Goal: Task Accomplishment & Management: Manage account settings

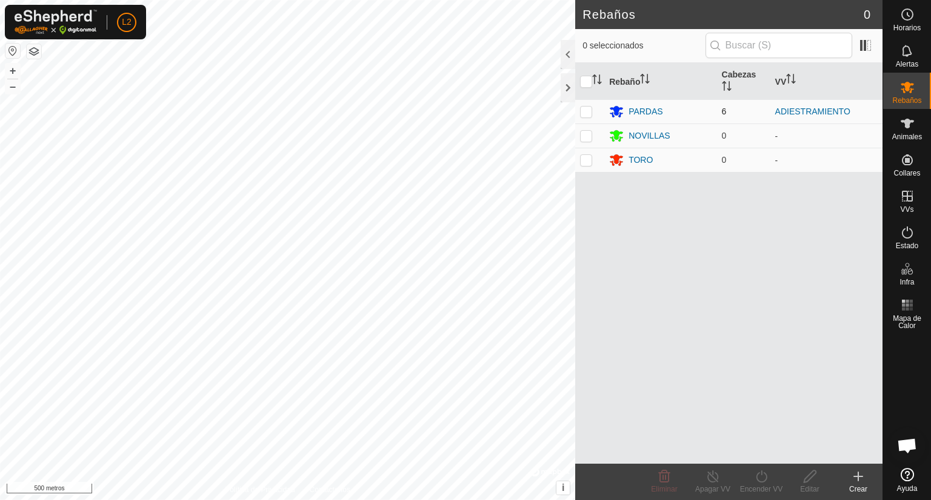
click at [588, 114] on p-checkbox at bounding box center [586, 112] width 12 height 10
checkbox input "true"
click at [14, 71] on font "+" at bounding box center [13, 70] width 7 height 13
click at [10, 68] on font "+" at bounding box center [13, 70] width 7 height 13
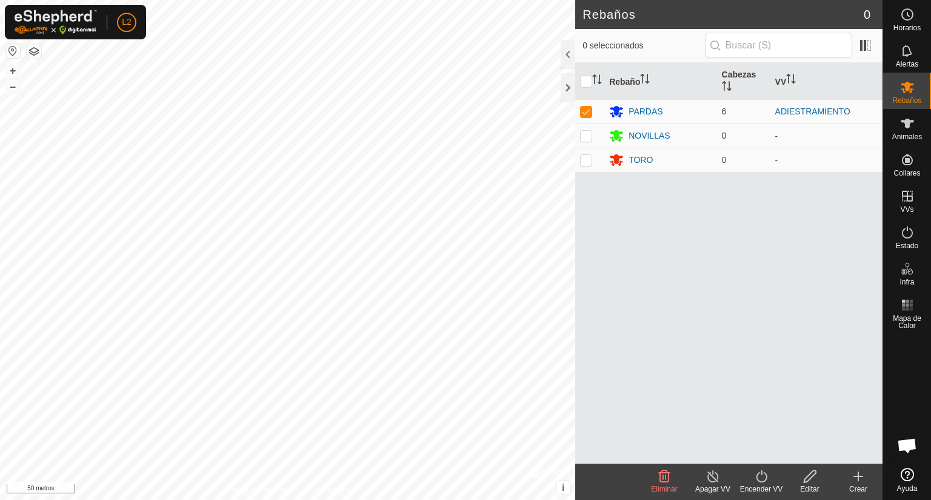
click at [714, 484] on div "Apagar VV" at bounding box center [712, 489] width 48 height 11
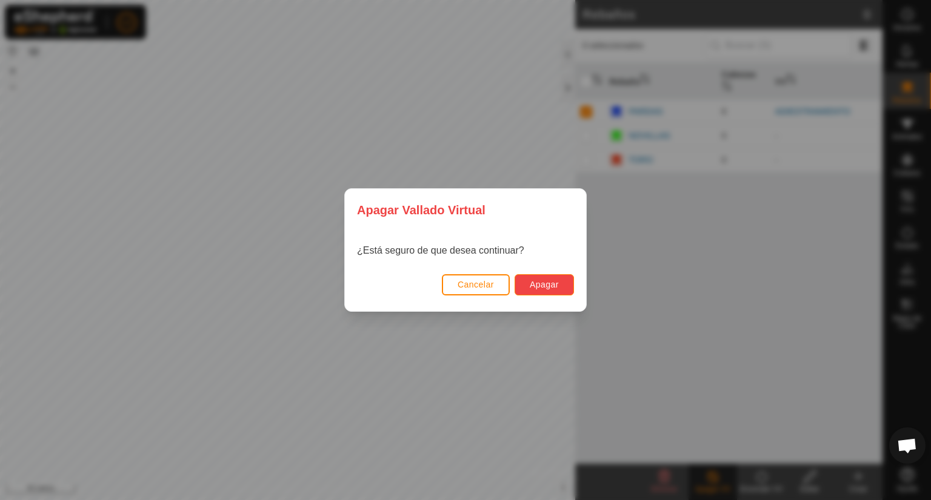
click at [551, 288] on font "Apagar" at bounding box center [544, 285] width 29 height 10
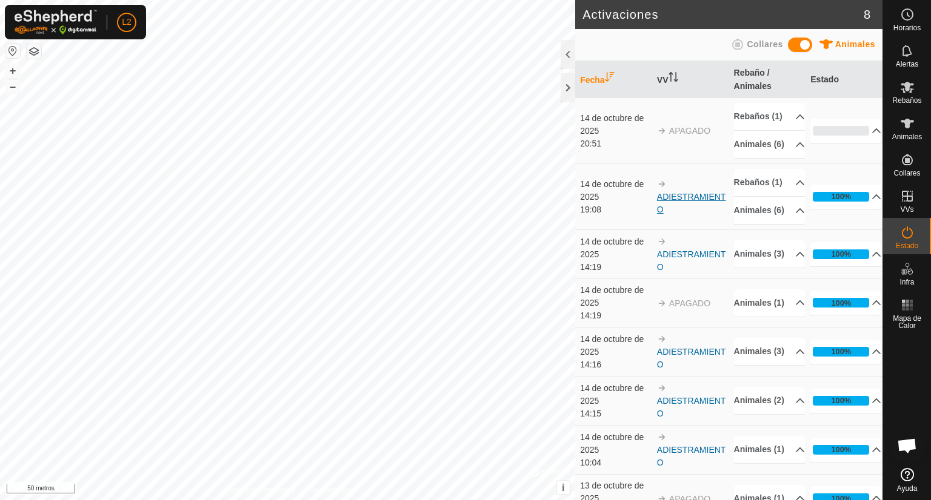
click at [676, 214] on font "ADIESTRAMIENTO" at bounding box center [691, 203] width 69 height 22
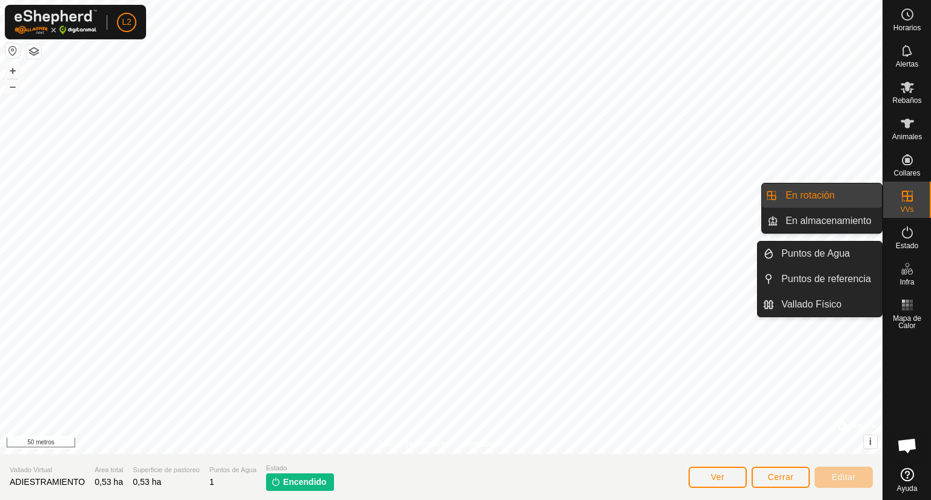
click at [902, 211] on font "VVs" at bounding box center [906, 209] width 13 height 8
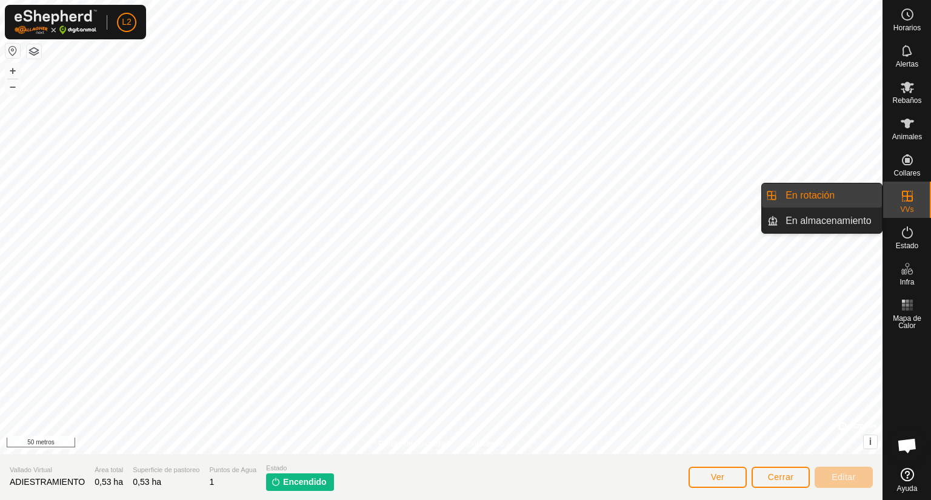
click at [820, 200] on link "En rotación" at bounding box center [830, 196] width 104 height 24
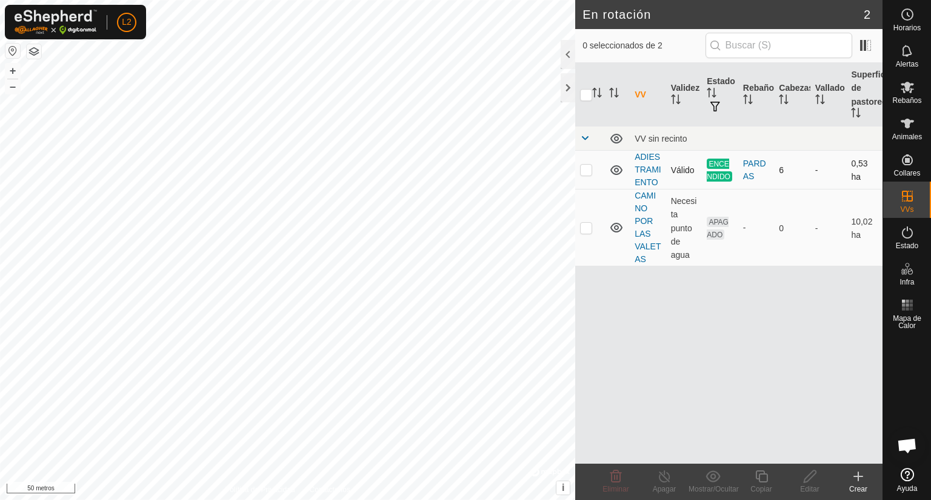
click at [589, 170] on p-checkbox at bounding box center [586, 170] width 12 height 10
checkbox input "true"
click at [665, 475] on icon at bounding box center [664, 477] width 15 height 15
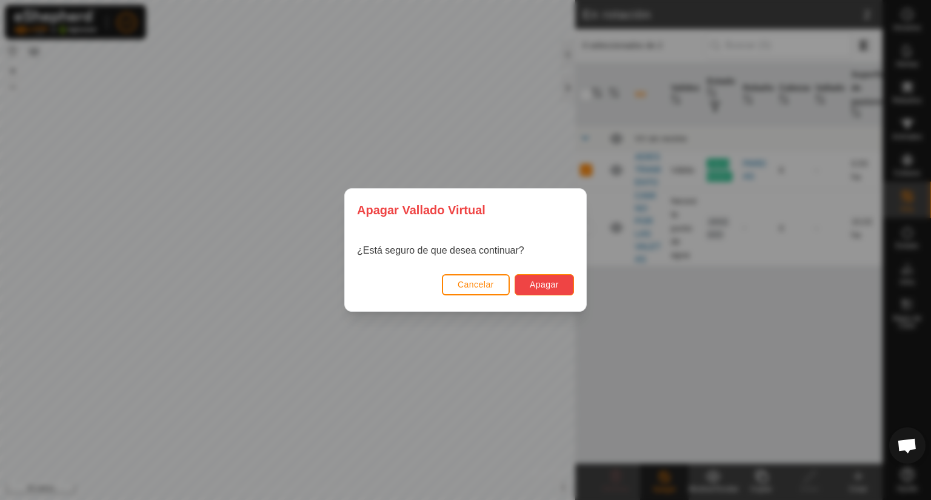
click at [553, 285] on font "Apagar" at bounding box center [544, 285] width 29 height 10
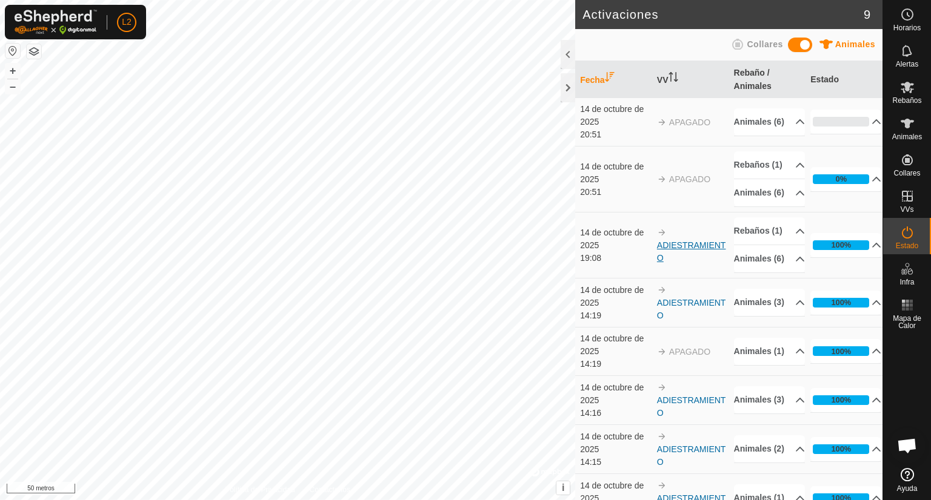
click at [657, 263] on font "ADIESTRAMIENTO" at bounding box center [691, 252] width 69 height 22
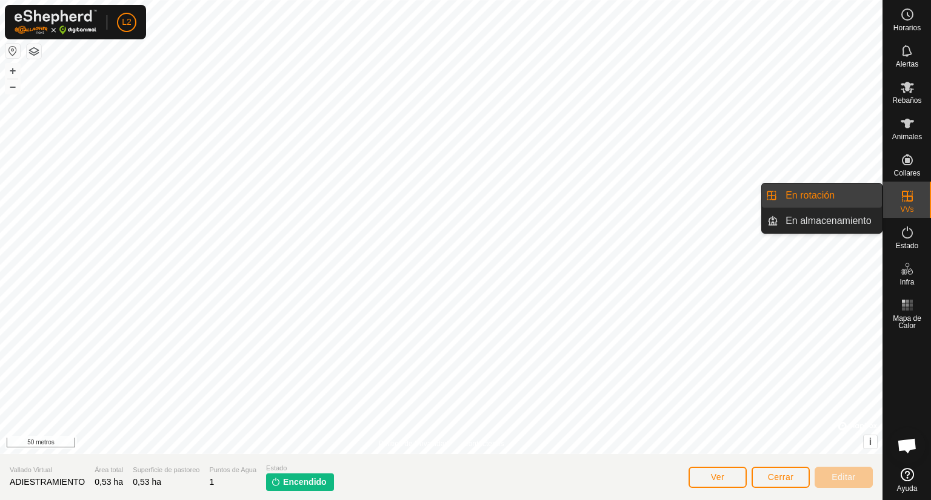
click at [910, 195] on icon at bounding box center [907, 196] width 15 height 15
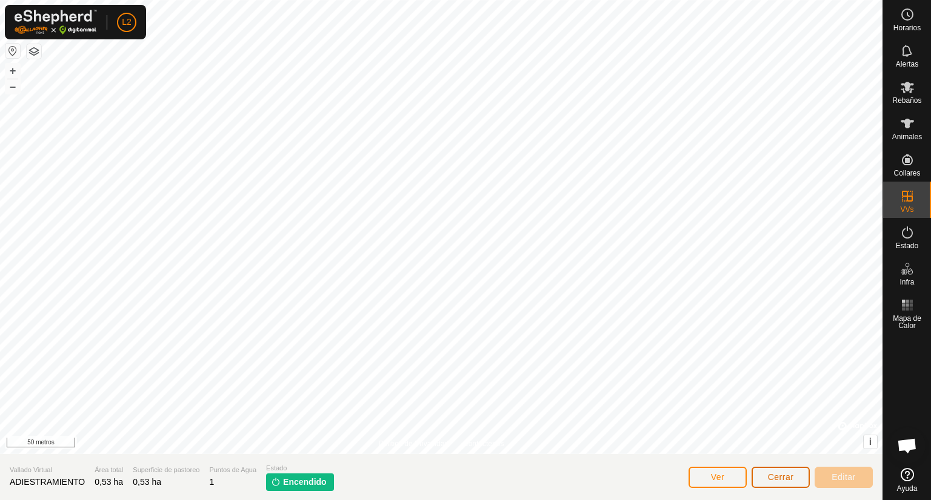
click at [784, 484] on button "Cerrar" at bounding box center [780, 477] width 58 height 21
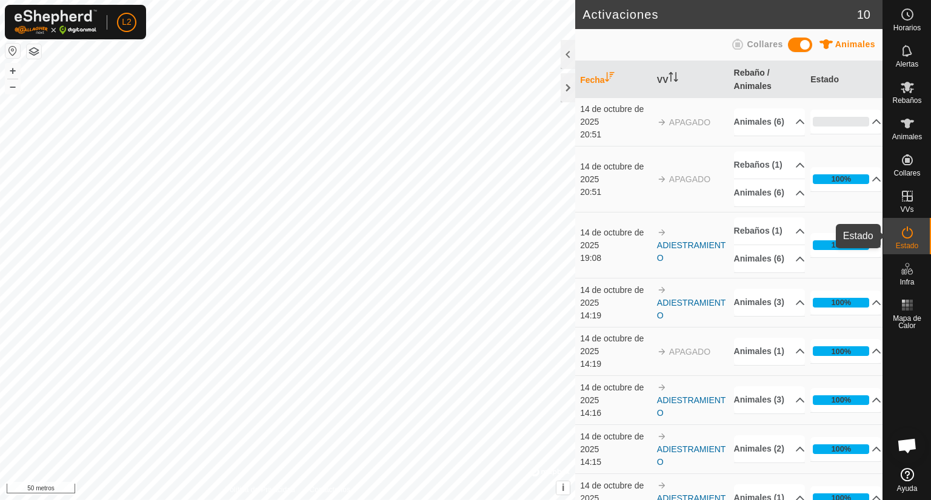
click at [913, 244] on font "Estado" at bounding box center [907, 246] width 22 height 8
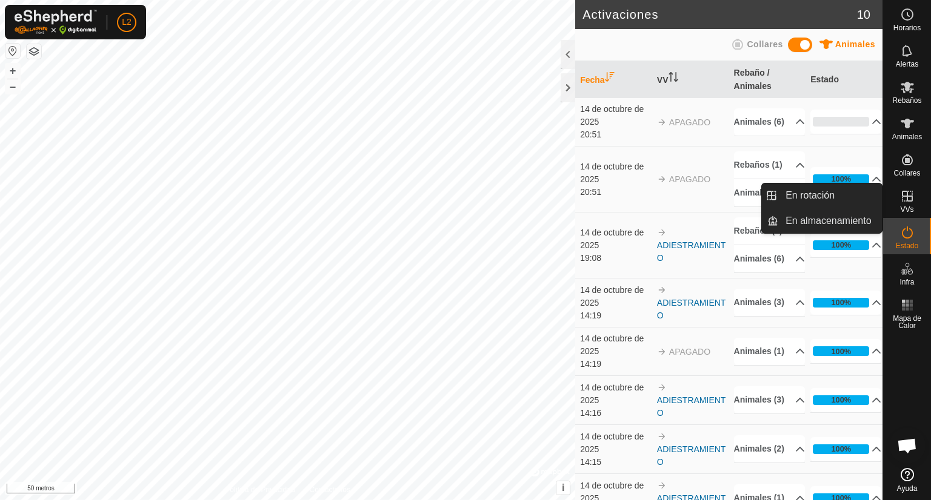
click at [905, 197] on icon at bounding box center [907, 196] width 15 height 15
click at [805, 197] on link "En rotación" at bounding box center [830, 196] width 104 height 24
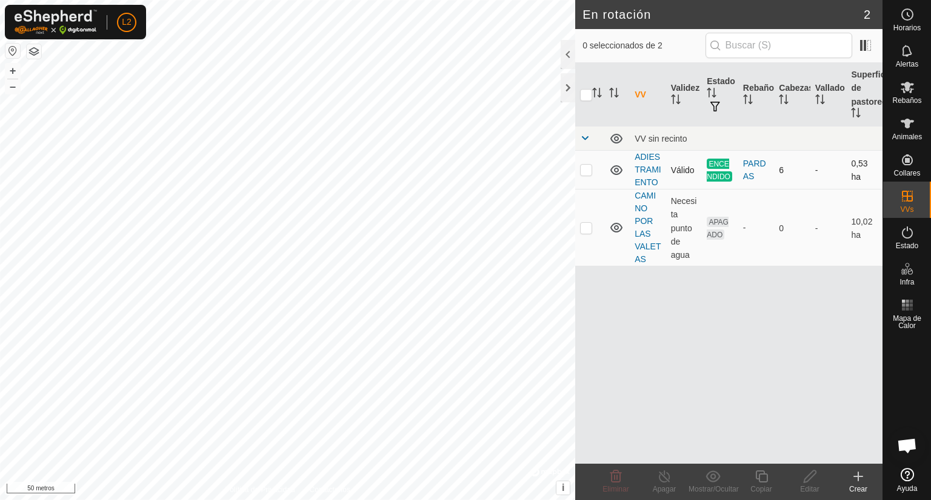
click at [582, 170] on p-checkbox at bounding box center [586, 170] width 12 height 10
checkbox input "true"
click at [667, 484] on div "Apagar" at bounding box center [664, 489] width 48 height 11
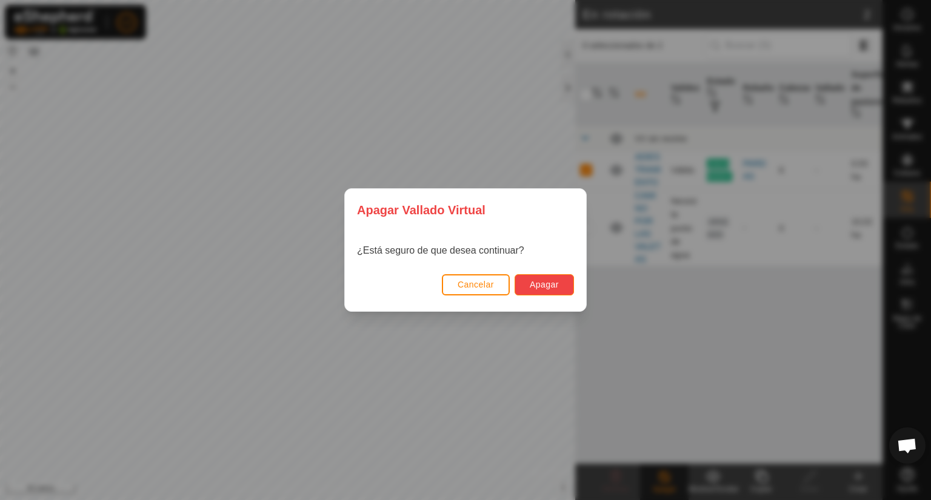
click at [548, 282] on font "Apagar" at bounding box center [544, 285] width 29 height 10
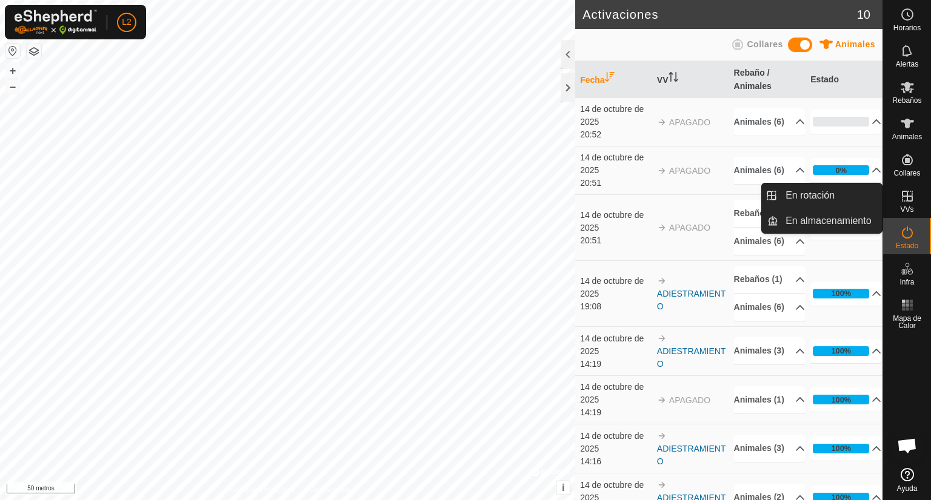
click at [907, 204] on es-virtualpaddocks-svg-icon at bounding box center [907, 196] width 22 height 19
click at [835, 196] on link "En rotación" at bounding box center [830, 196] width 104 height 24
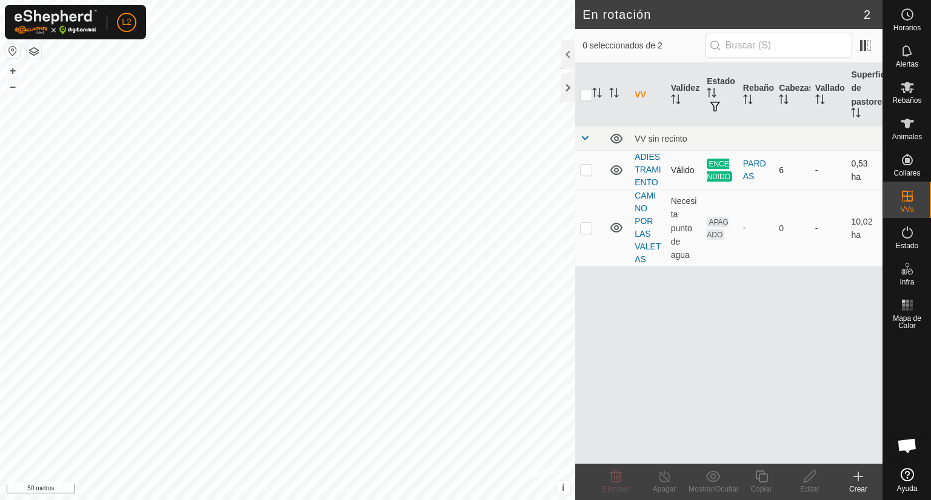
click at [586, 168] on p-checkbox at bounding box center [586, 170] width 12 height 10
checkbox input "true"
click at [662, 478] on icon at bounding box center [664, 477] width 15 height 15
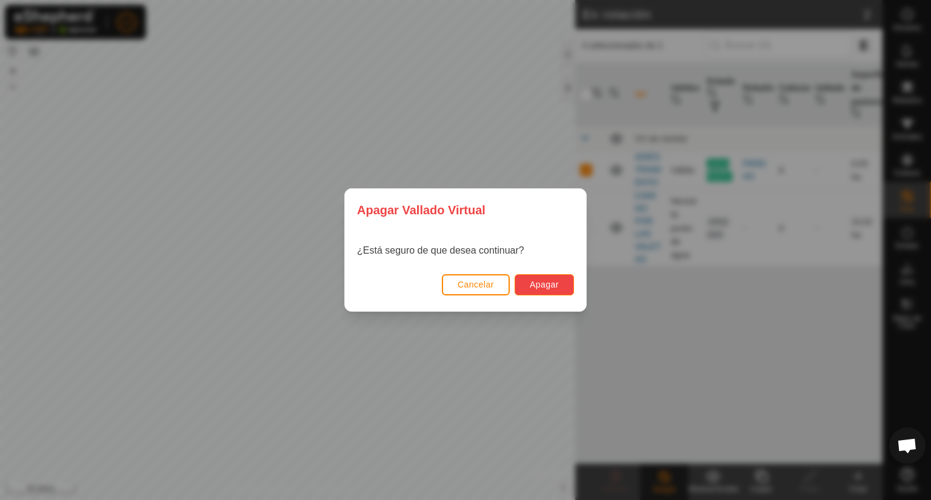
click at [539, 281] on font "Apagar" at bounding box center [544, 285] width 29 height 10
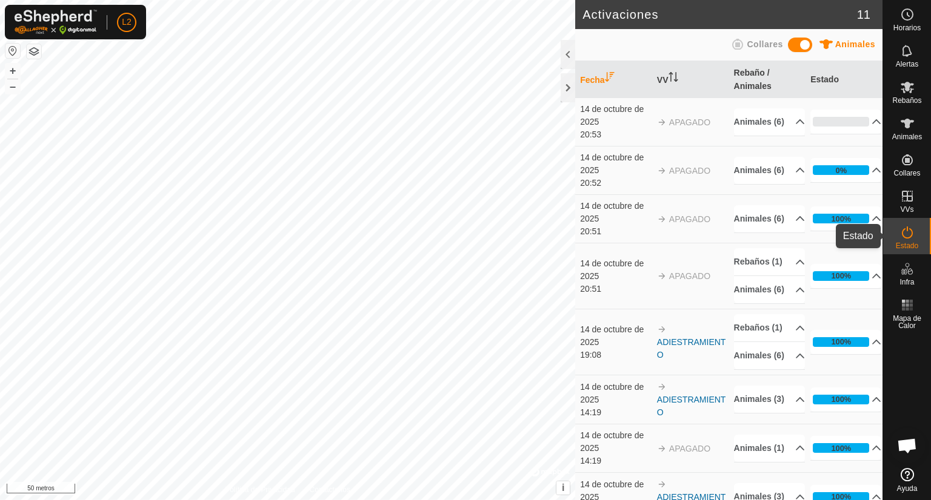
click at [914, 242] on font "Estado" at bounding box center [907, 246] width 22 height 8
click at [612, 78] on icon "Activar para ordenar" at bounding box center [610, 77] width 10 height 10
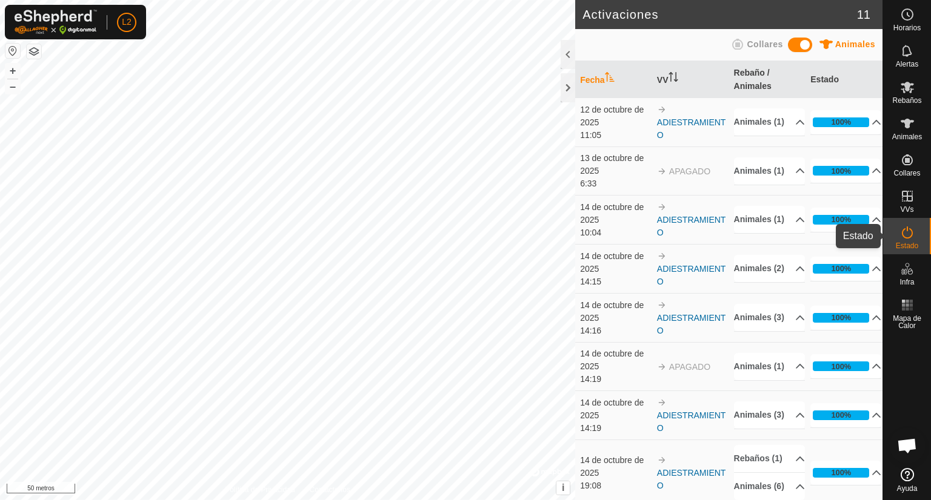
click at [911, 236] on icon at bounding box center [907, 233] width 11 height 12
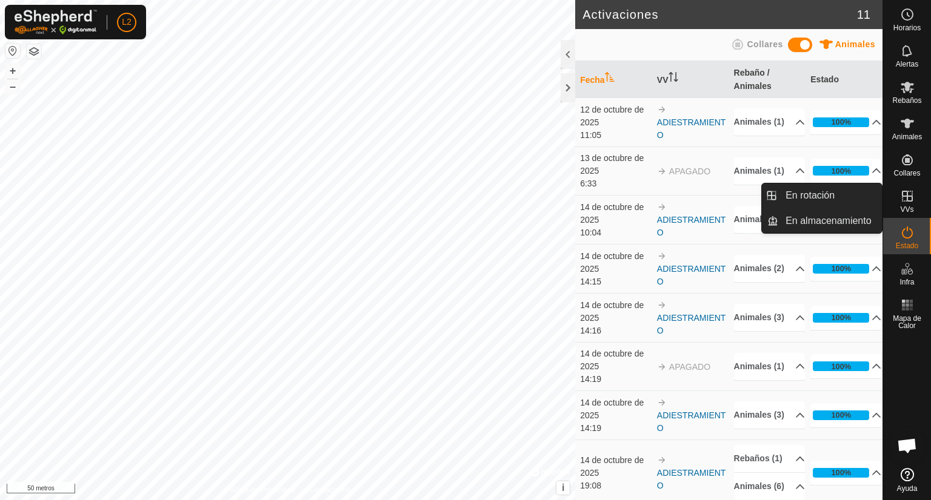
click at [904, 193] on icon at bounding box center [907, 196] width 15 height 15
click at [812, 192] on link "En rotación" at bounding box center [830, 196] width 104 height 24
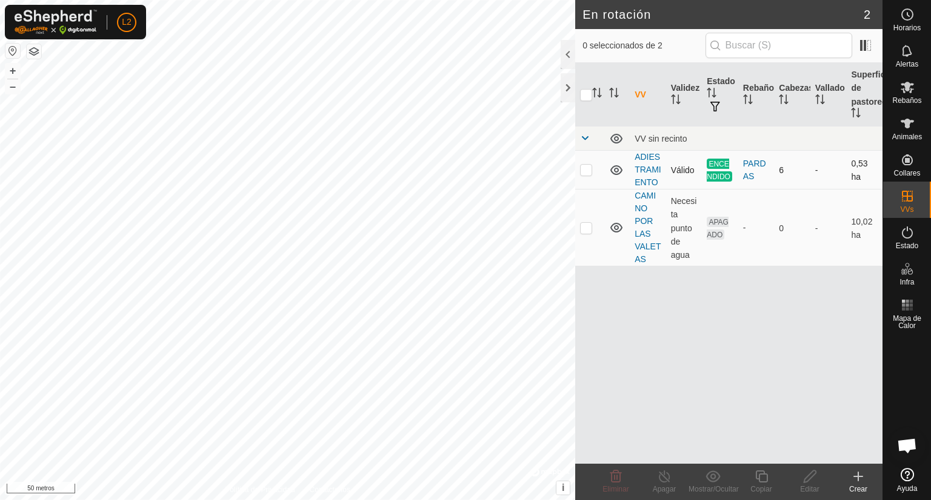
click at [591, 168] on p-checkbox at bounding box center [586, 170] width 12 height 10
checkbox input "true"
click at [667, 479] on line at bounding box center [664, 478] width 10 height 10
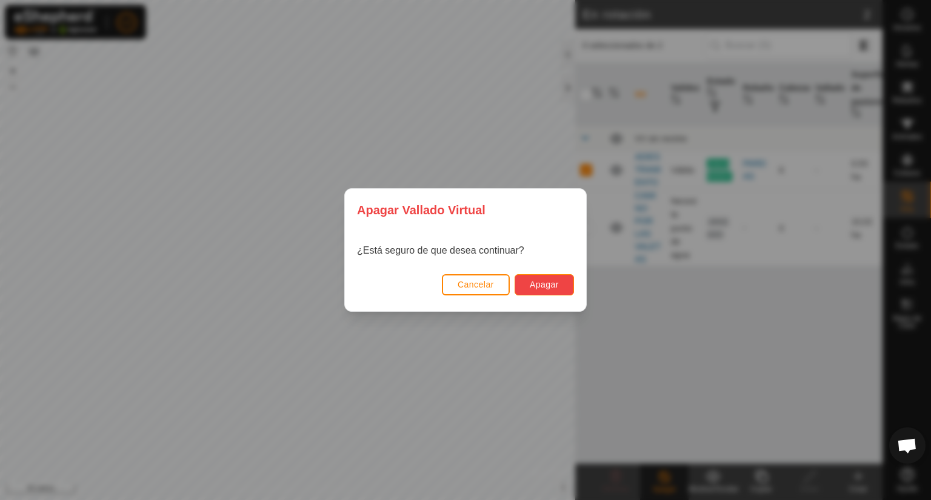
click at [540, 285] on font "Apagar" at bounding box center [544, 285] width 29 height 10
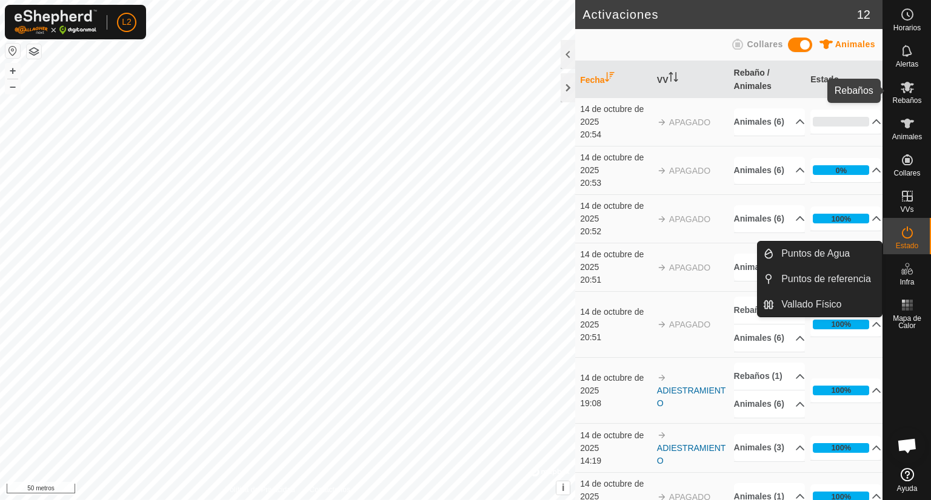
click at [905, 88] on icon at bounding box center [906, 88] width 13 height 12
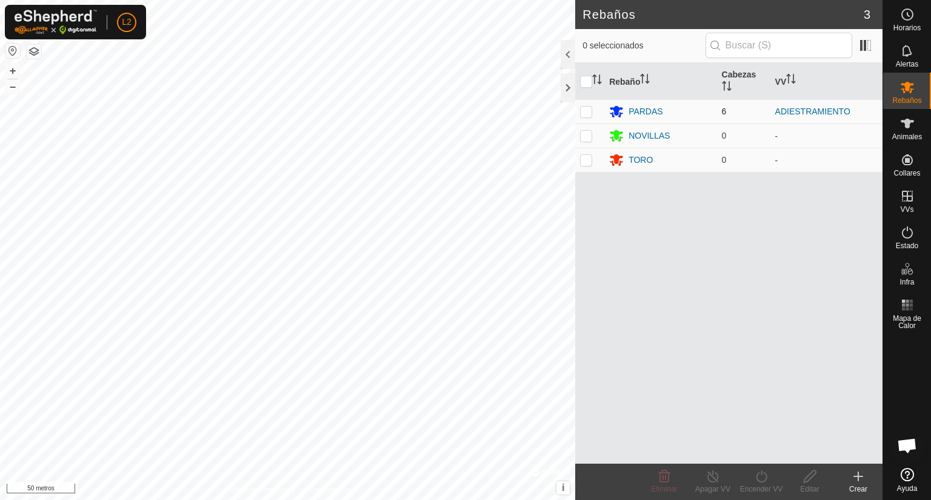
click at [584, 113] on p-checkbox at bounding box center [586, 112] width 12 height 10
checkbox input "true"
click at [588, 136] on p-checkbox at bounding box center [586, 136] width 12 height 10
checkbox input "true"
click at [587, 161] on p-checkbox at bounding box center [586, 160] width 12 height 10
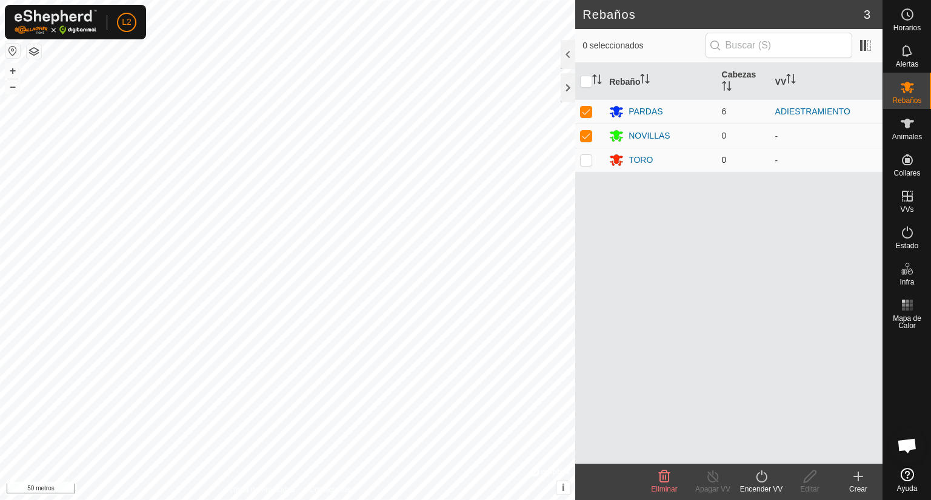
checkbox input "true"
click at [582, 141] on td at bounding box center [589, 136] width 29 height 24
checkbox input "false"
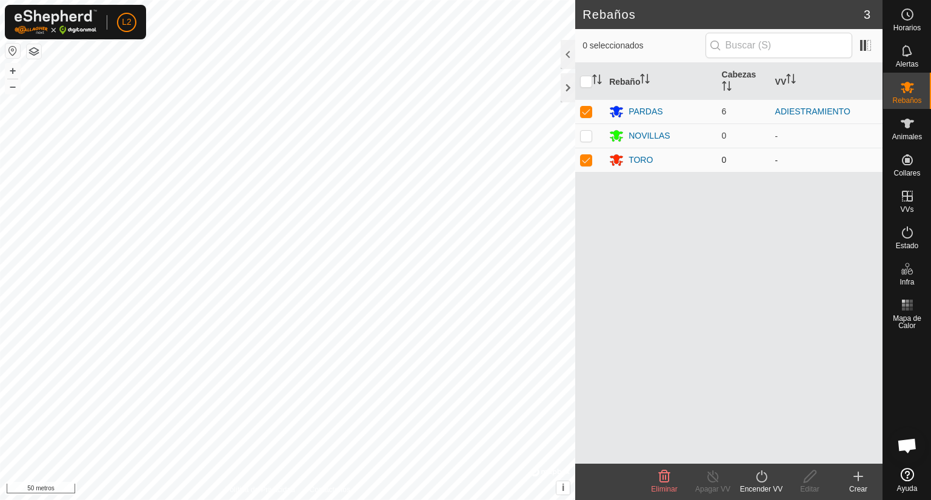
click at [588, 161] on p-checkbox at bounding box center [586, 160] width 12 height 10
checkbox input "false"
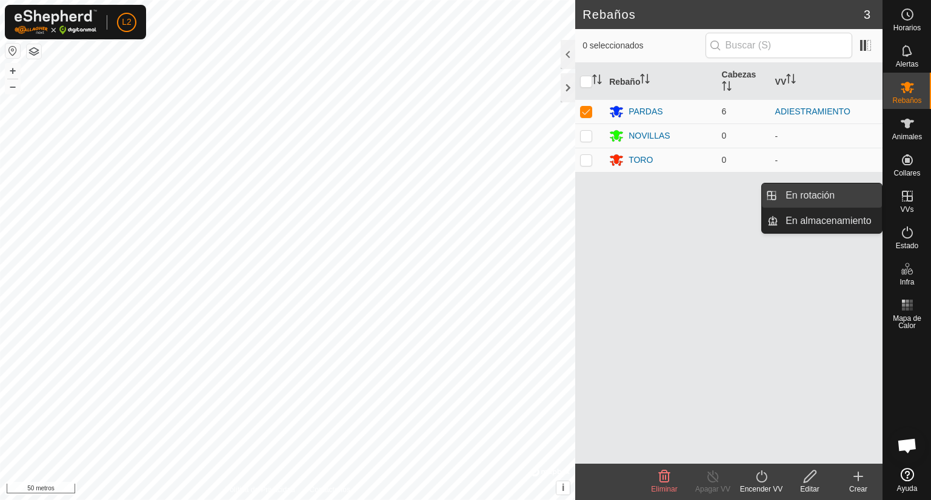
click at [848, 201] on link "En rotación" at bounding box center [830, 196] width 104 height 24
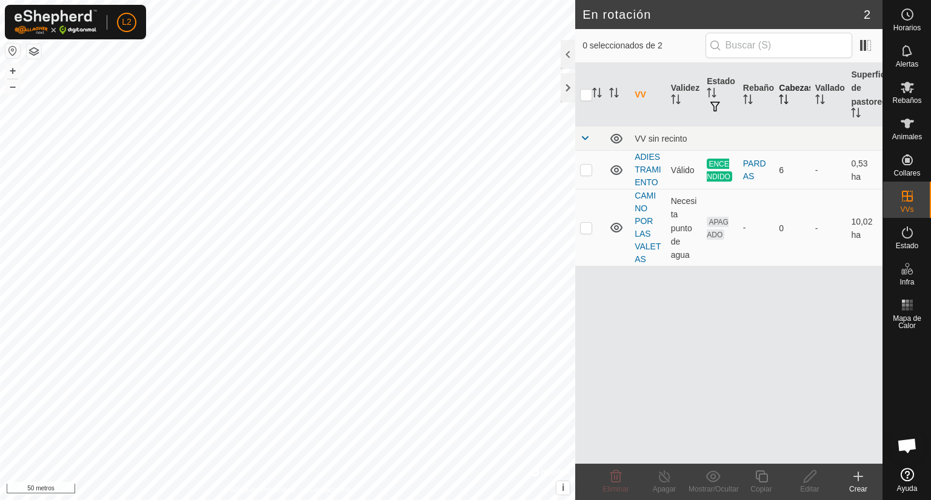
click at [791, 92] on font "Cabezas" at bounding box center [796, 88] width 35 height 10
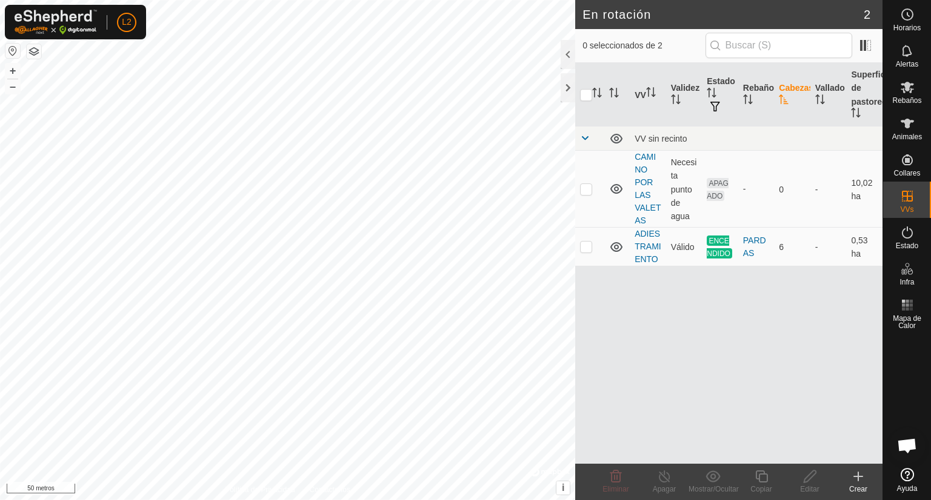
click at [791, 92] on font "Cabezas" at bounding box center [796, 88] width 35 height 10
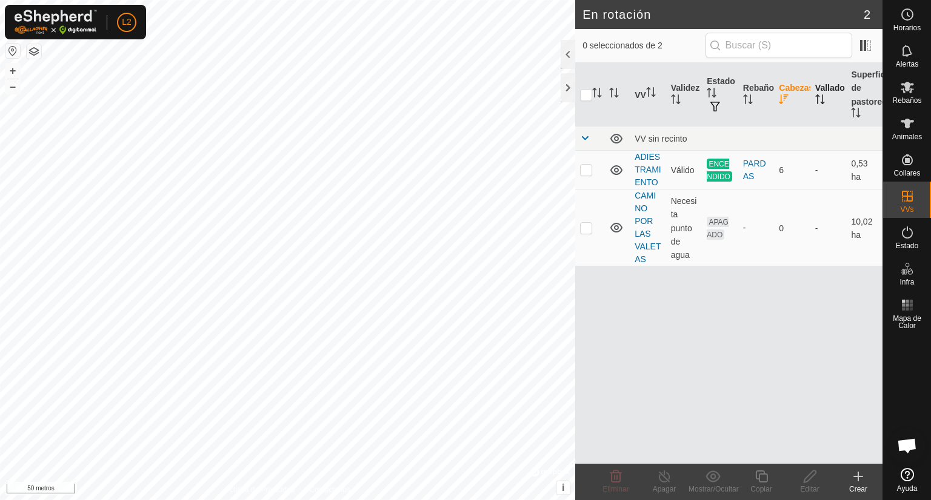
click at [822, 90] on font "Vallado" at bounding box center [830, 88] width 30 height 10
click at [722, 98] on th "Estado" at bounding box center [720, 95] width 36 height 64
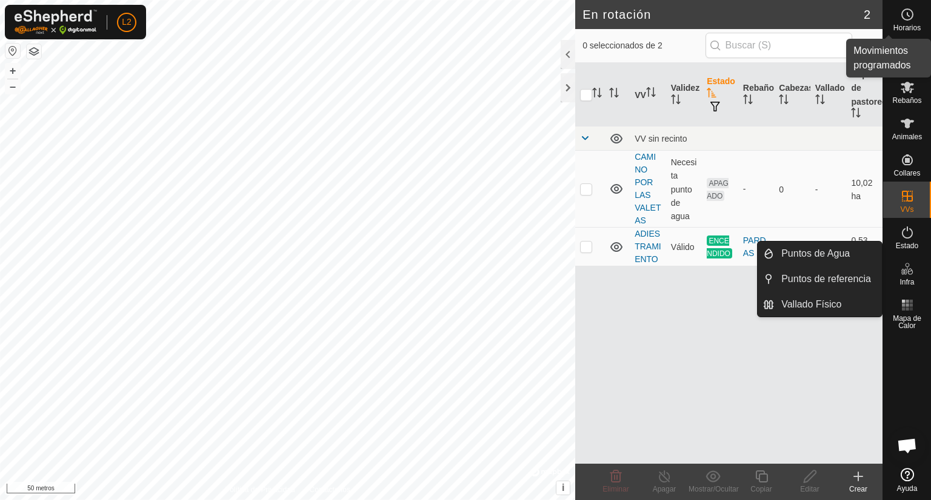
click at [908, 15] on icon at bounding box center [908, 15] width 2 height 4
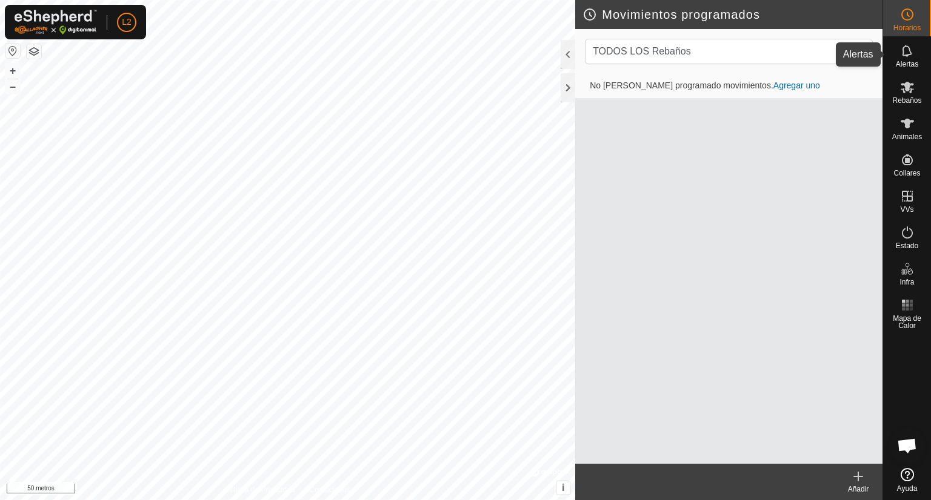
click at [906, 58] on icon at bounding box center [907, 51] width 15 height 15
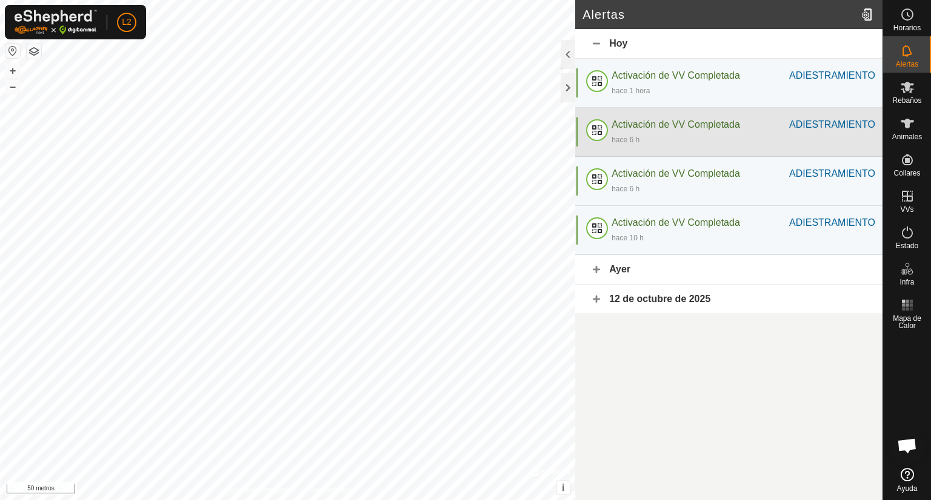
click at [723, 128] on font "Activación de VV Completada" at bounding box center [675, 124] width 128 height 10
click at [603, 129] on div at bounding box center [596, 132] width 29 height 29
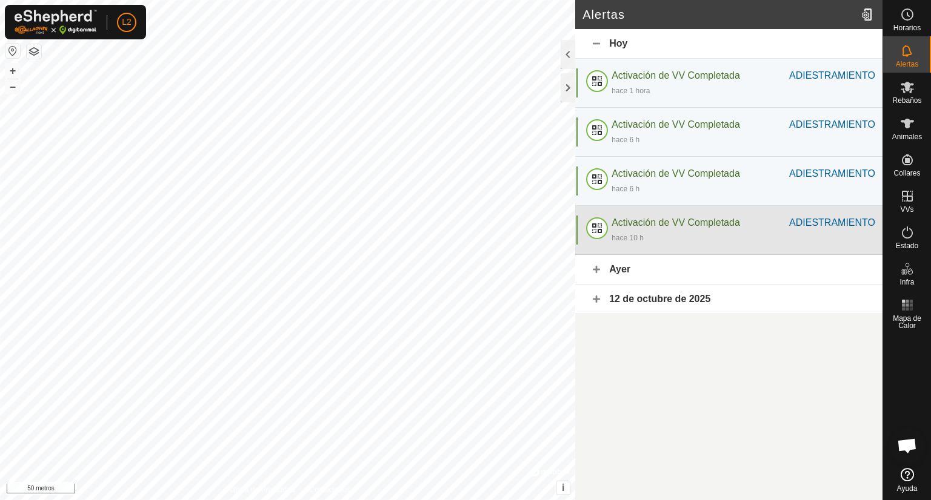
click at [628, 228] on div "Activación de VV Completada" at bounding box center [700, 223] width 178 height 15
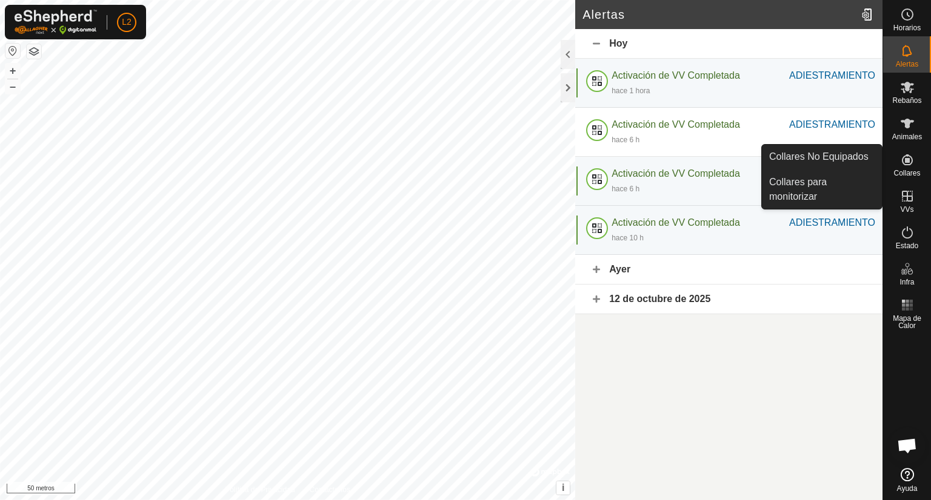
click at [904, 170] on font "Collares" at bounding box center [906, 173] width 27 height 8
click at [839, 151] on link "Collares No Equipados" at bounding box center [822, 157] width 120 height 24
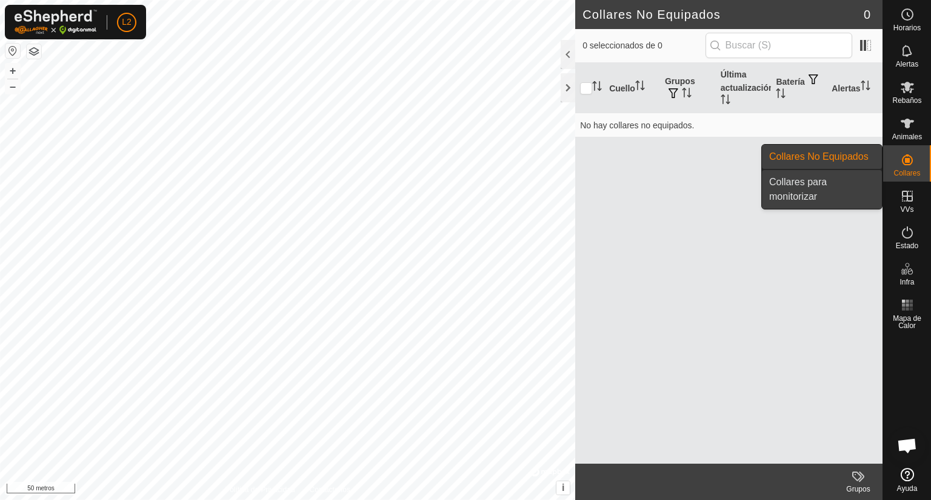
click at [843, 181] on link "Collares para monitorizar" at bounding box center [822, 189] width 120 height 39
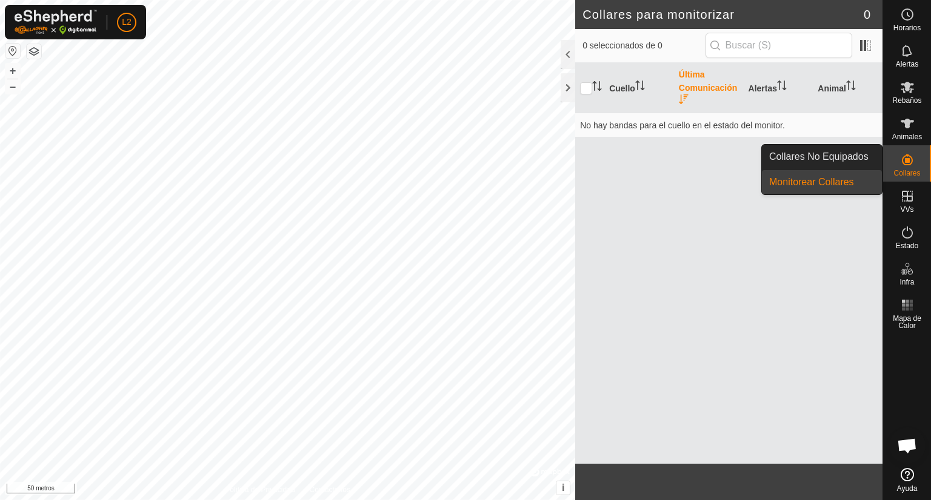
click at [845, 185] on link "Monitorear Collares" at bounding box center [822, 182] width 120 height 24
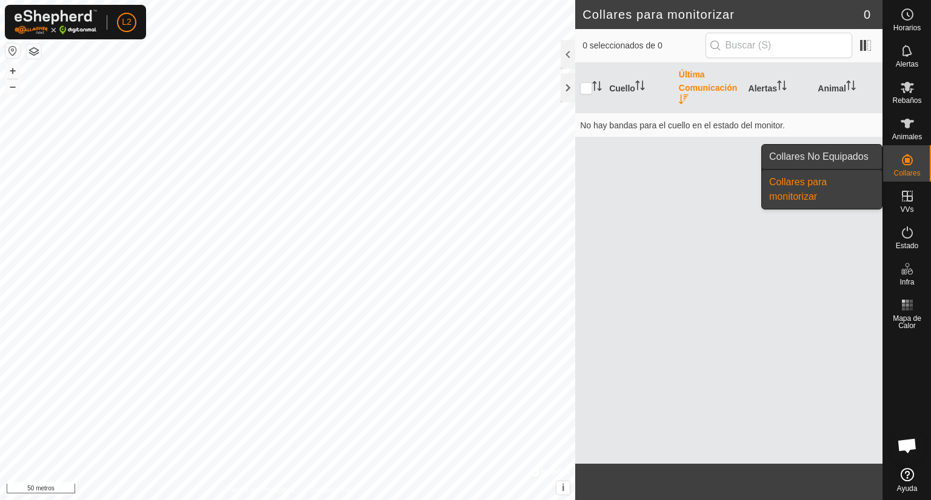
click at [836, 158] on link "Collares No Equipados" at bounding box center [822, 157] width 120 height 24
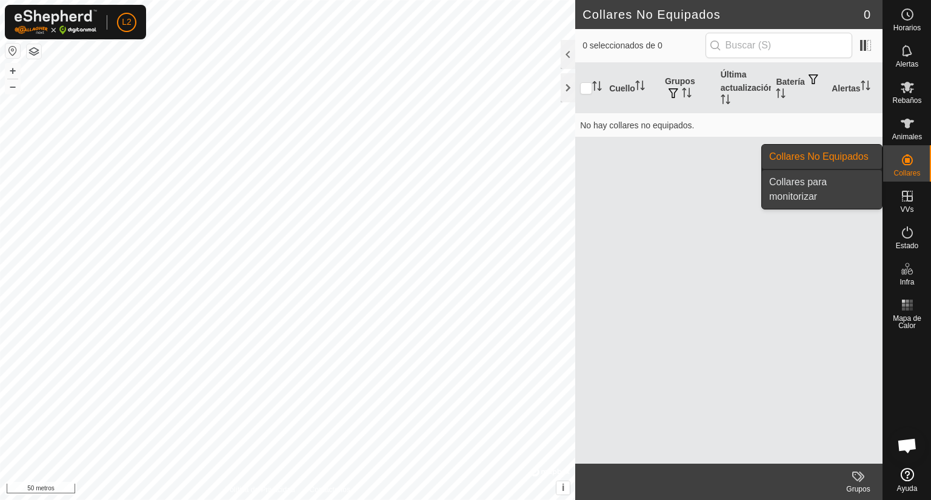
click at [805, 192] on link "Collares para monitorizar" at bounding box center [822, 189] width 120 height 39
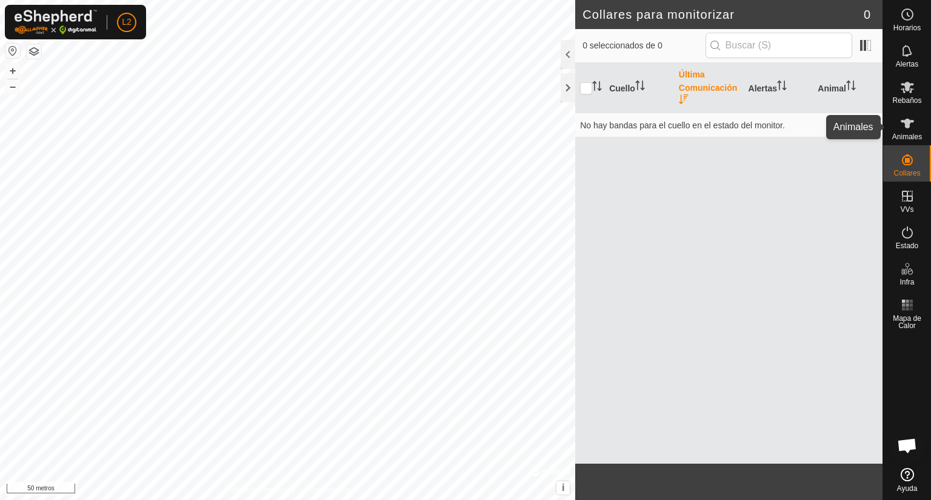
click at [912, 131] on es-animals-svg-icon at bounding box center [907, 123] width 22 height 19
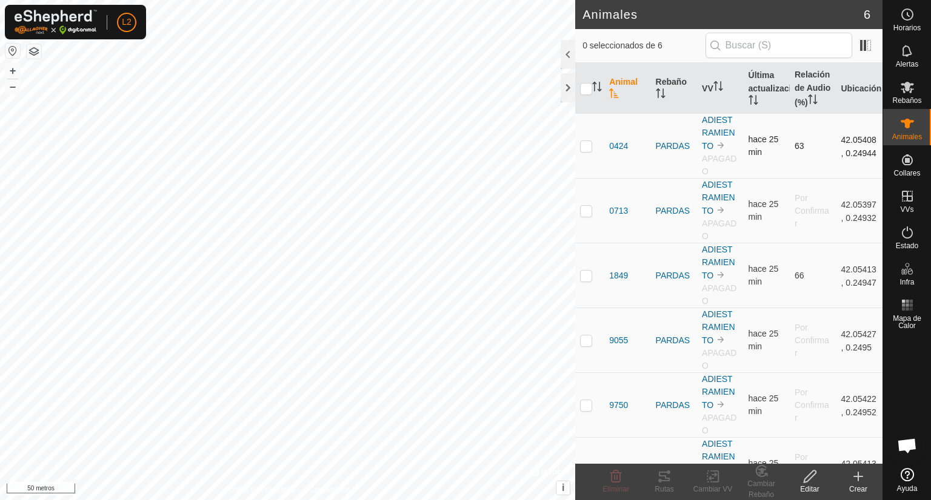
click at [583, 165] on td at bounding box center [589, 146] width 29 height 65
checkbox input "true"
click at [714, 482] on icon at bounding box center [715, 476] width 5 height 11
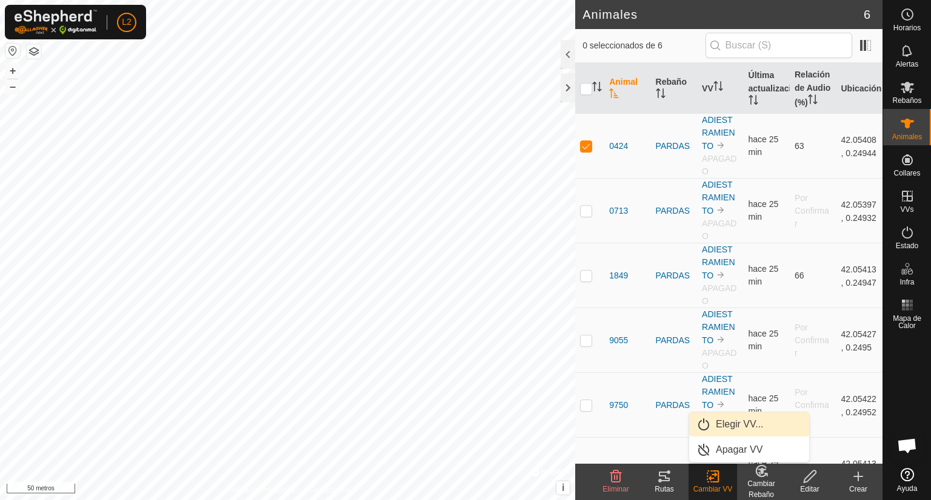
click at [730, 422] on link "Elegir VV..." at bounding box center [749, 425] width 120 height 24
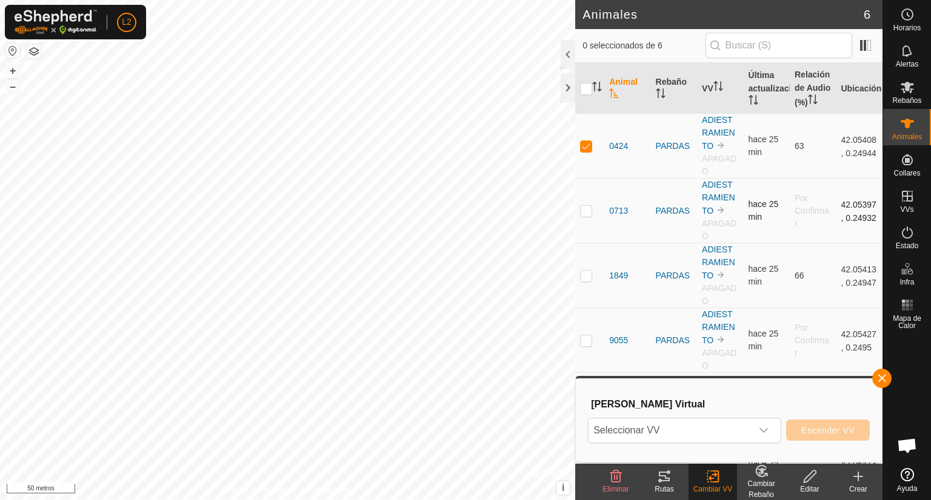
click at [583, 216] on p-checkbox at bounding box center [586, 211] width 12 height 10
checkbox input "true"
click at [587, 281] on p-checkbox at bounding box center [586, 276] width 12 height 10
checkbox input "true"
click at [584, 345] on p-checkbox at bounding box center [586, 341] width 12 height 10
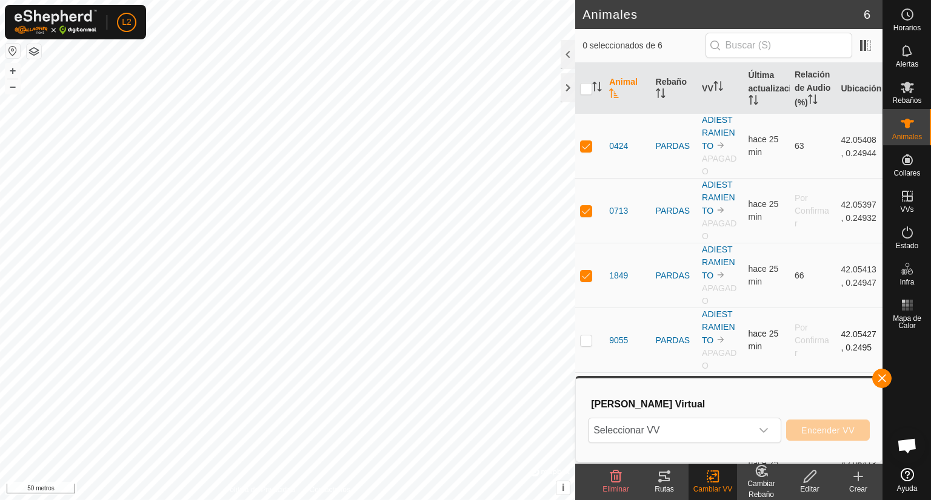
checkbox input "true"
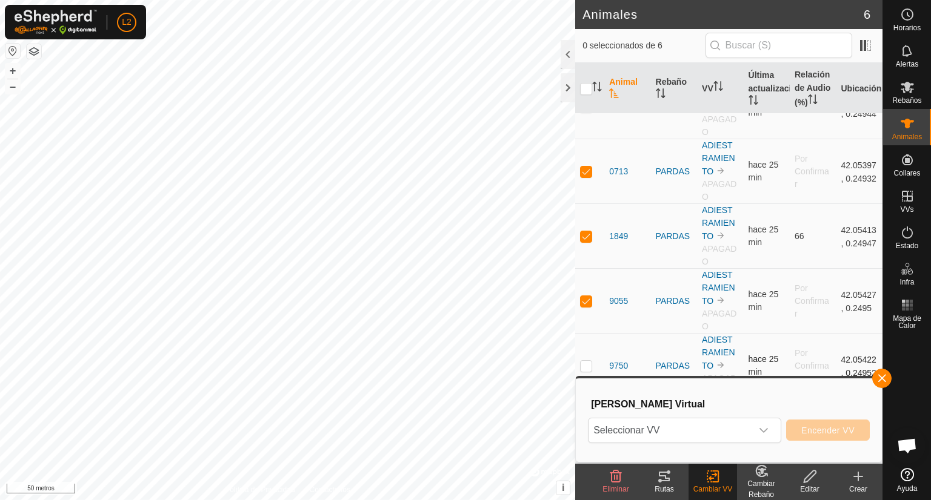
click at [587, 367] on p-checkbox at bounding box center [586, 366] width 12 height 10
checkbox input "true"
click at [766, 430] on icon "disparador desplegable" at bounding box center [764, 431] width 10 height 10
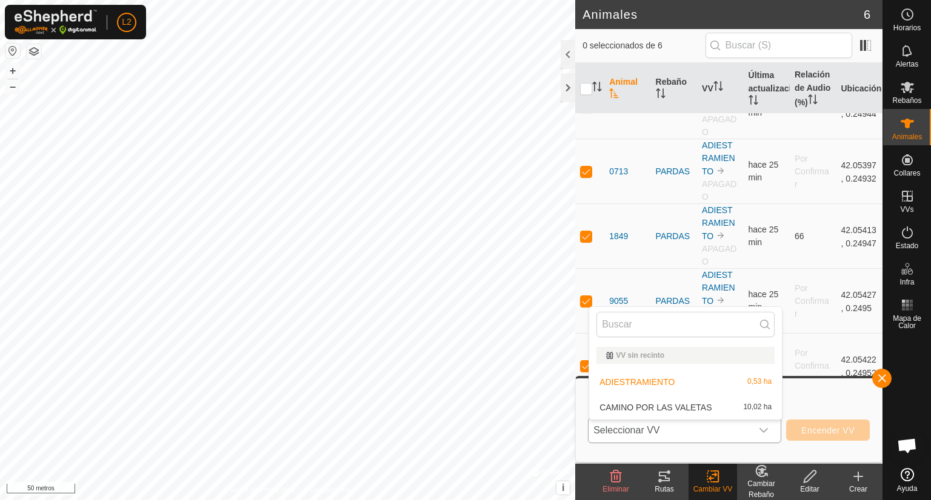
click at [660, 381] on li "ADIESTRAMIENTO 0,53 ha" at bounding box center [685, 382] width 193 height 24
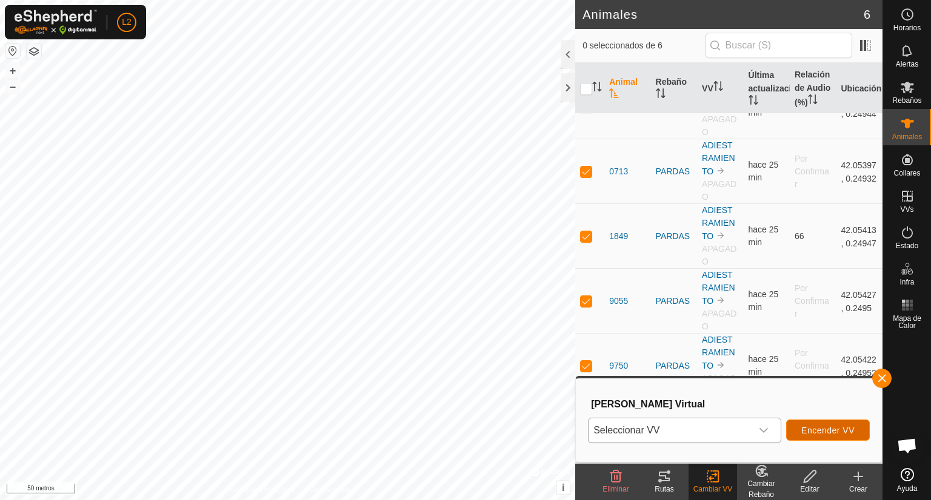
click at [822, 423] on button "Encender VV" at bounding box center [828, 430] width 84 height 21
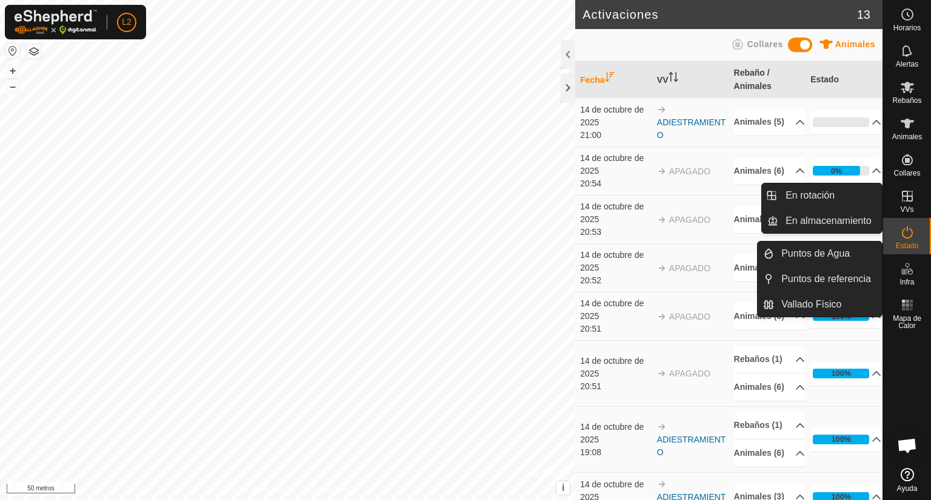
click at [905, 199] on icon at bounding box center [907, 196] width 15 height 15
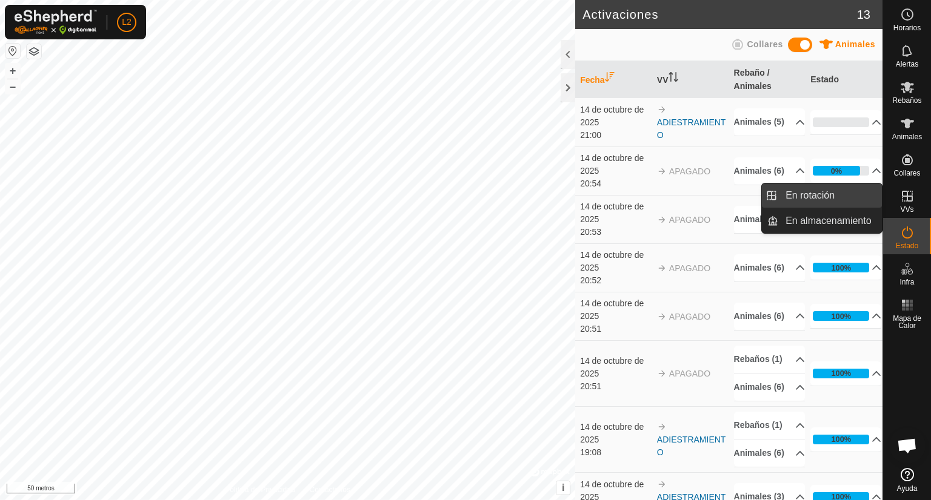
click at [824, 198] on link "En rotación" at bounding box center [830, 196] width 104 height 24
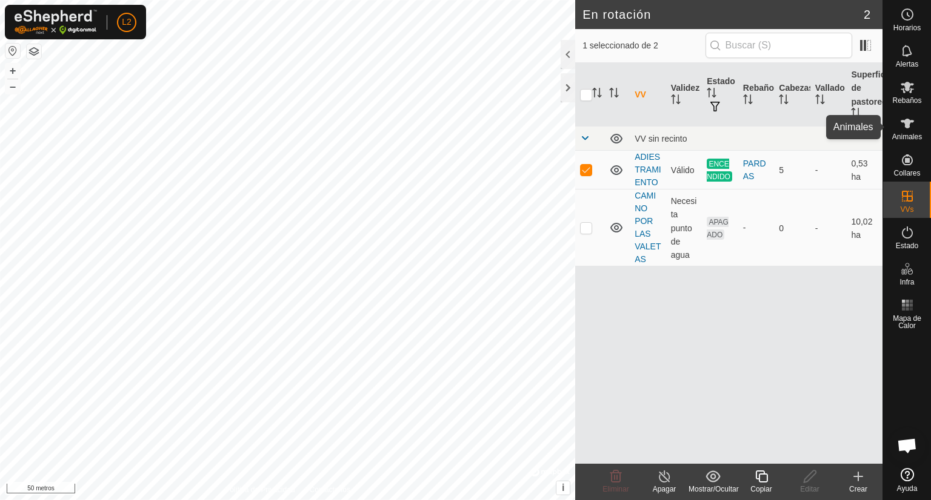
click at [909, 125] on icon at bounding box center [907, 123] width 15 height 15
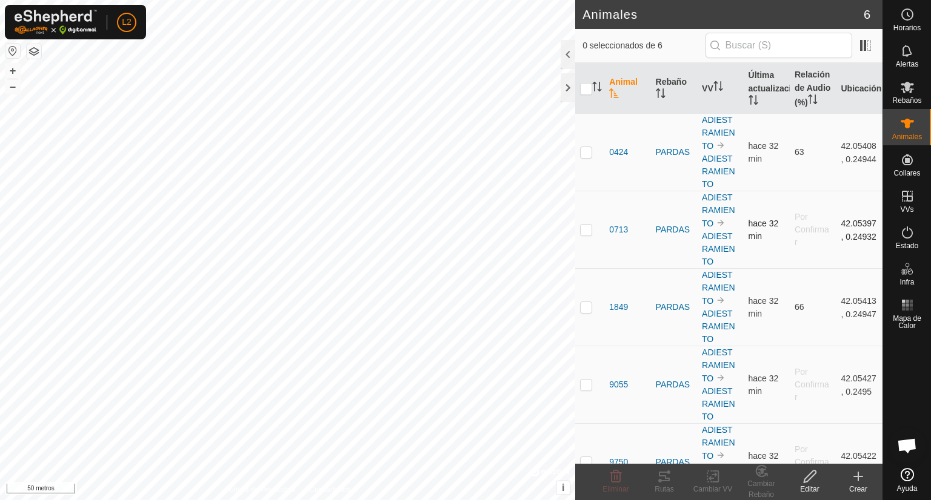
click at [590, 234] on p-checkbox at bounding box center [586, 230] width 12 height 10
checkbox input "true"
click at [713, 485] on font "Cambiar VV" at bounding box center [712, 489] width 39 height 8
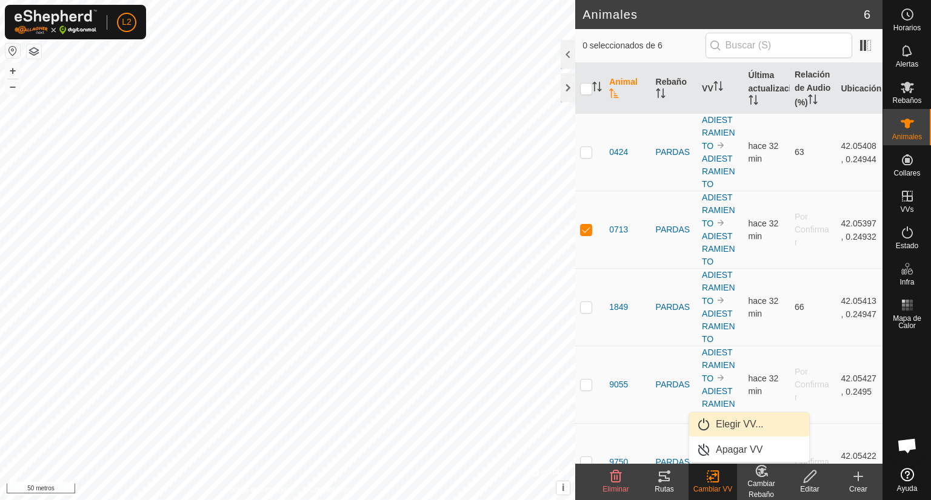
click at [717, 423] on link "Elegir VV..." at bounding box center [749, 425] width 120 height 24
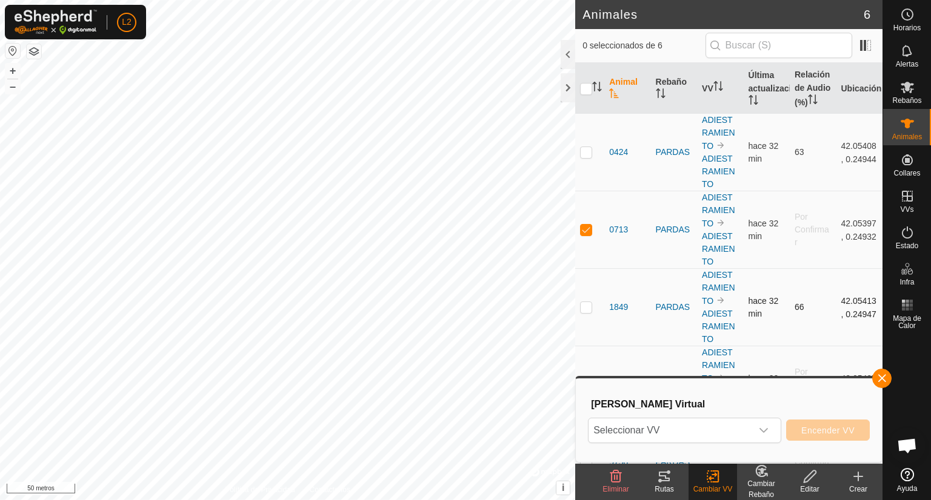
click at [584, 312] on p-checkbox at bounding box center [586, 307] width 12 height 10
checkbox input "true"
click at [584, 157] on p-checkbox at bounding box center [586, 152] width 12 height 10
checkbox input "true"
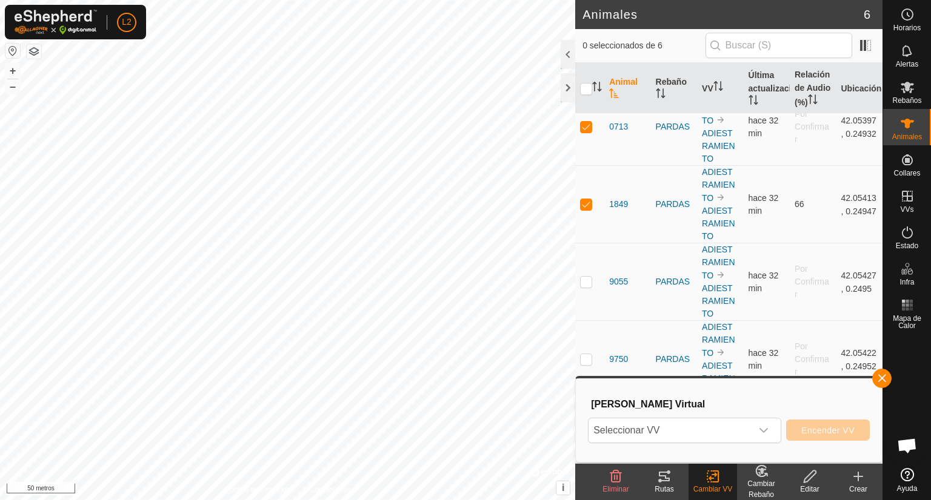
scroll to position [115, 0]
click at [589, 285] on p-checkbox at bounding box center [586, 282] width 12 height 10
checkbox input "true"
click at [585, 364] on p-checkbox at bounding box center [586, 359] width 12 height 10
checkbox input "true"
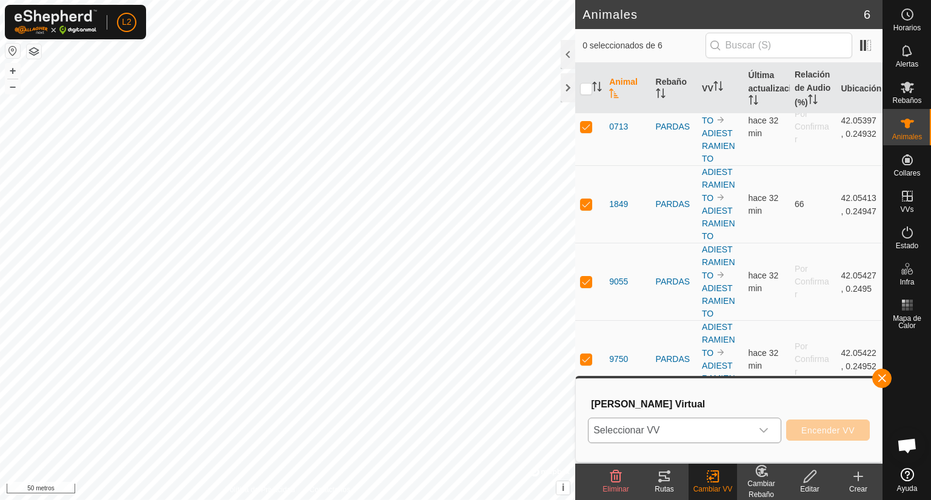
click at [766, 430] on icon "disparador desplegable" at bounding box center [763, 430] width 8 height 5
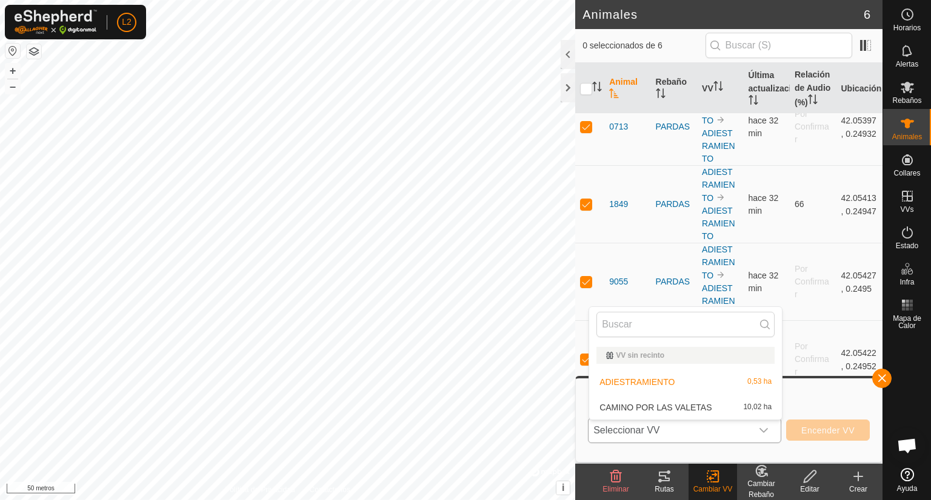
click at [675, 382] on li "ADIESTRAMIENTO 0,53 ha" at bounding box center [685, 382] width 193 height 24
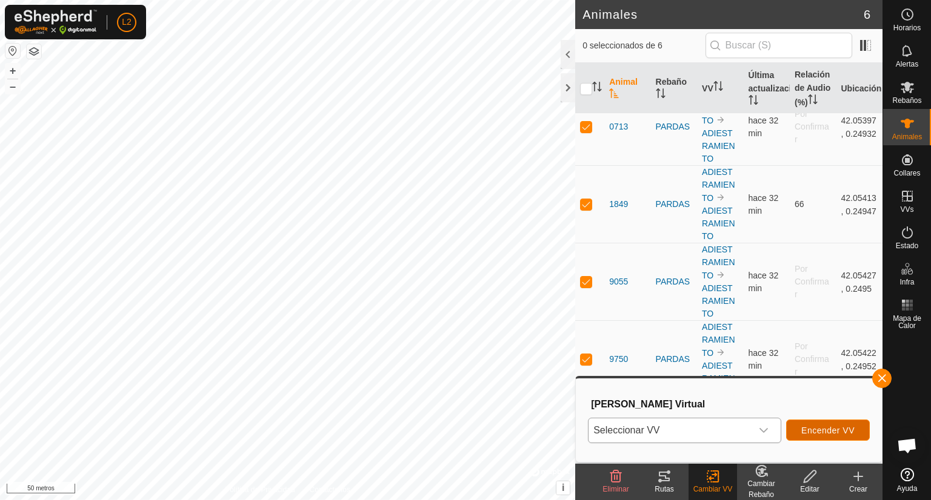
click at [822, 431] on font "Encender VV" at bounding box center [827, 431] width 53 height 10
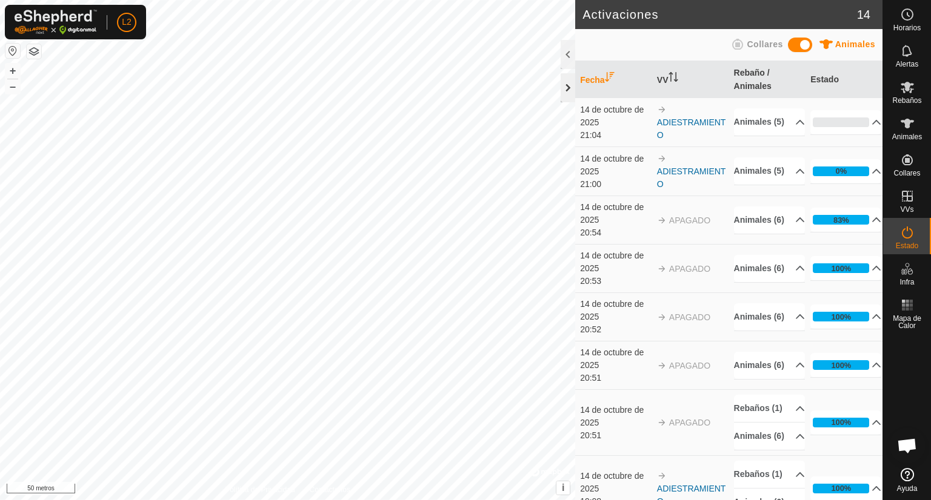
click at [572, 84] on div at bounding box center [567, 87] width 15 height 29
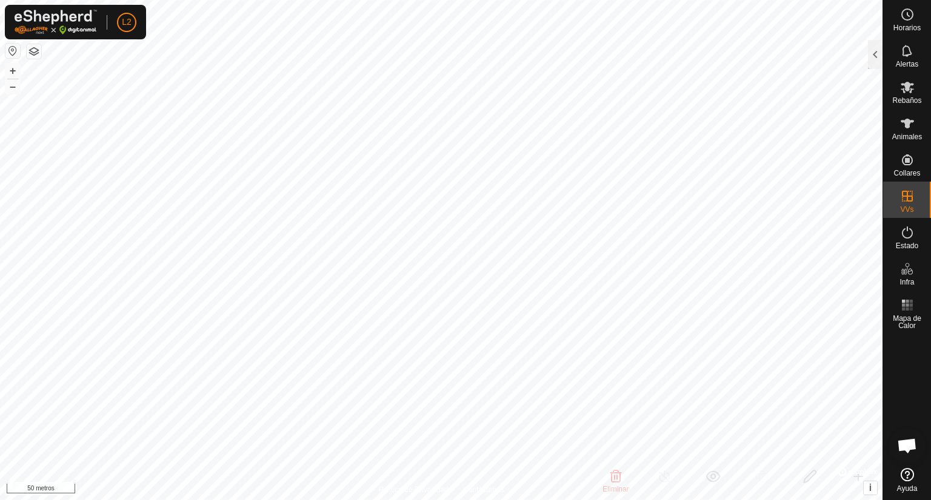
click at [763, 0] on html "L2 Horarios Alertas Rebaños Animales Collares VVs Estado Infra Mapa de Calor Ay…" at bounding box center [465, 250] width 931 height 500
click at [600, 0] on html "L2 Horarios Alertas Rebaños Animales Collares VVs Estado Infra Mapa de Calor Ay…" at bounding box center [465, 250] width 931 height 500
checkbox input "true"
checkbox input "false"
checkbox input "true"
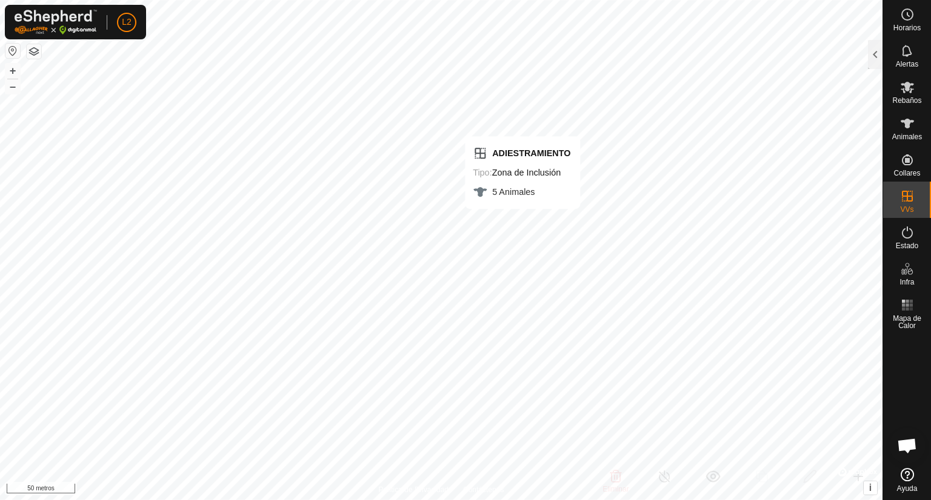
checkbox input "false"
click at [909, 133] on font "Animales" at bounding box center [907, 137] width 30 height 8
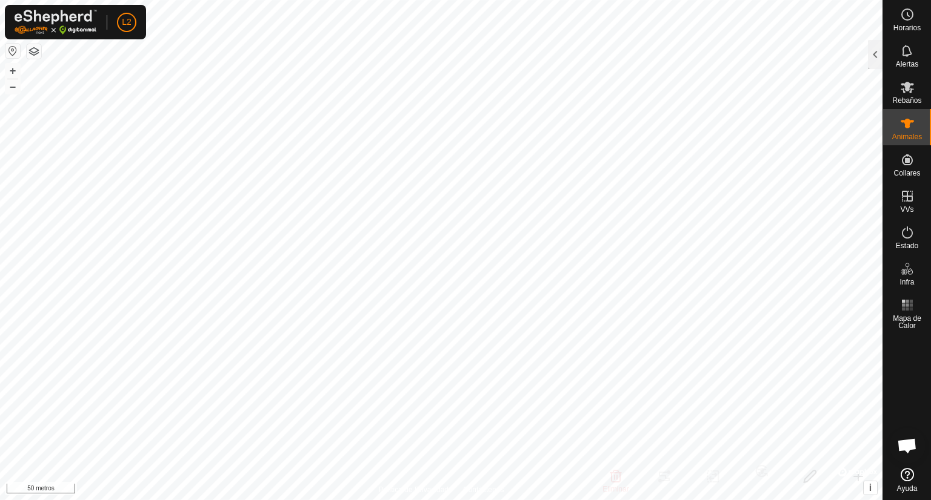
click at [903, 133] on font "Animales" at bounding box center [907, 137] width 30 height 8
click at [897, 127] on es-animals-svg-icon at bounding box center [907, 123] width 22 height 19
click at [900, 129] on icon at bounding box center [907, 123] width 15 height 15
click at [878, 54] on div at bounding box center [875, 54] width 15 height 29
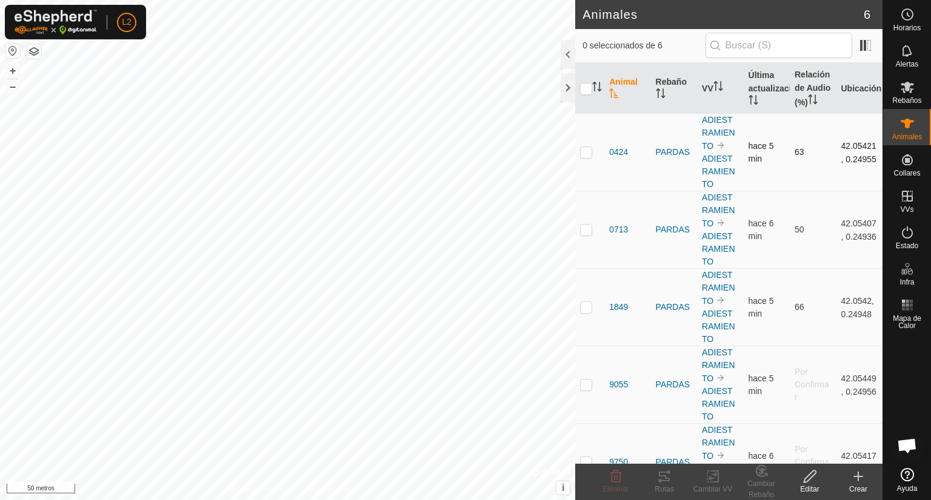
click at [587, 172] on td at bounding box center [589, 153] width 29 height 78
checkbox input "true"
click at [587, 234] on p-checkbox at bounding box center [586, 230] width 12 height 10
checkbox input "true"
click at [587, 312] on p-checkbox at bounding box center [586, 307] width 12 height 10
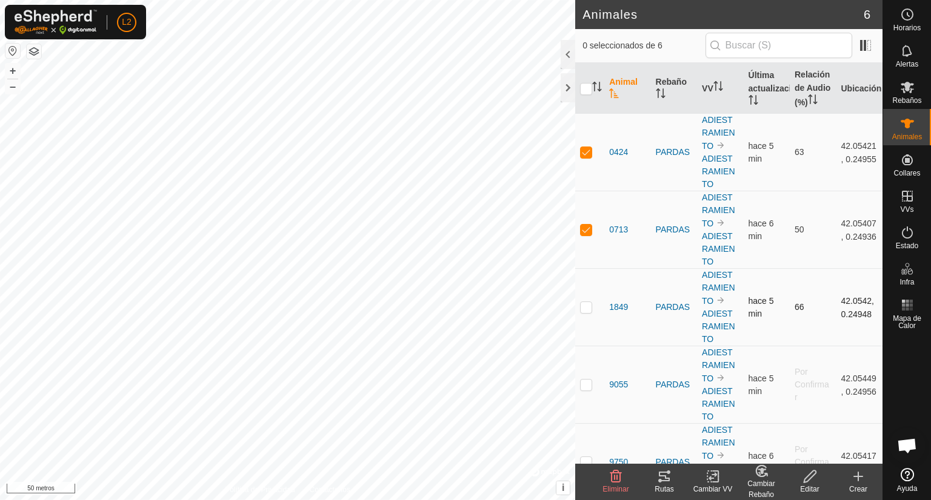
checkbox input "true"
click at [584, 390] on p-checkbox at bounding box center [586, 385] width 12 height 10
checkbox input "true"
click at [584, 385] on p-checkbox at bounding box center [586, 386] width 12 height 10
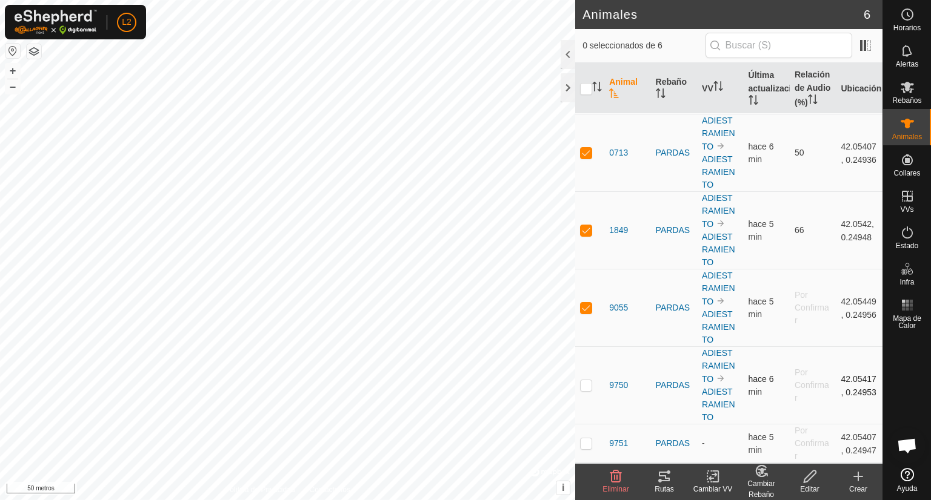
checkbox input "true"
click at [577, 447] on td at bounding box center [589, 444] width 29 height 39
checkbox input "true"
checkbox input "false"
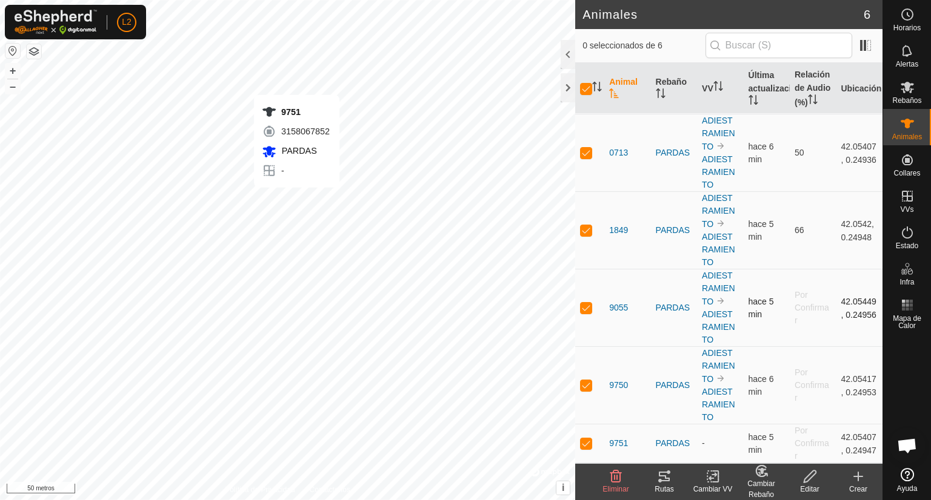
checkbox input "false"
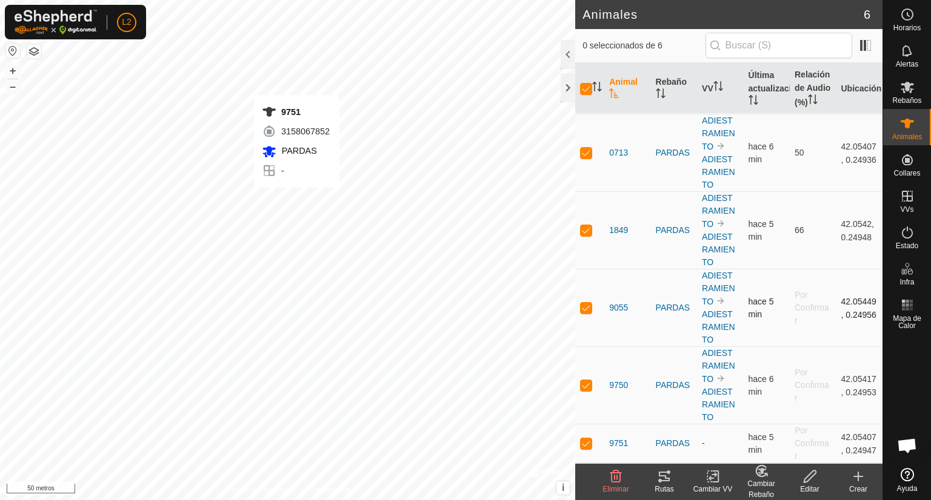
checkbox input "false"
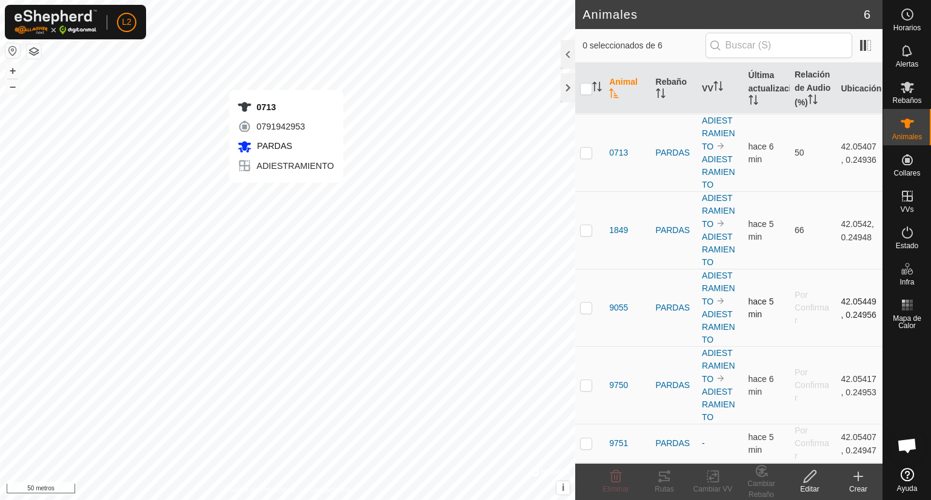
checkbox input "true"
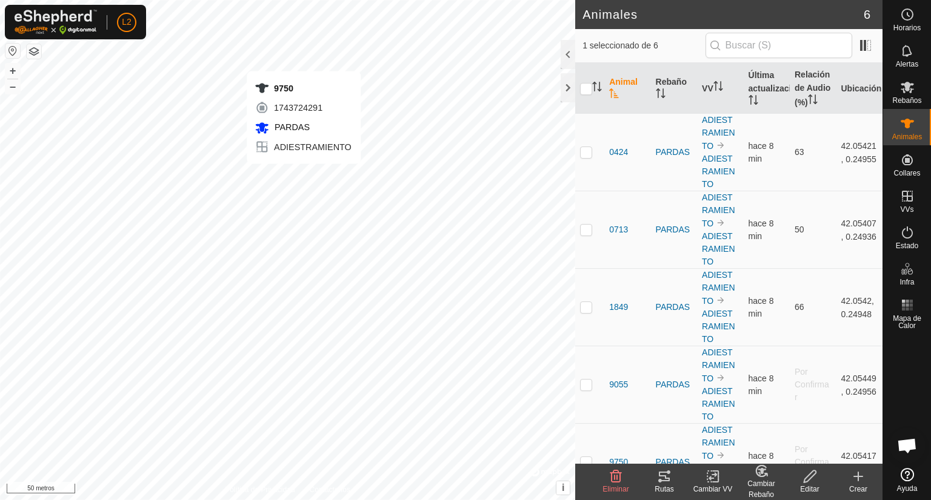
checkbox input "true"
checkbox input "false"
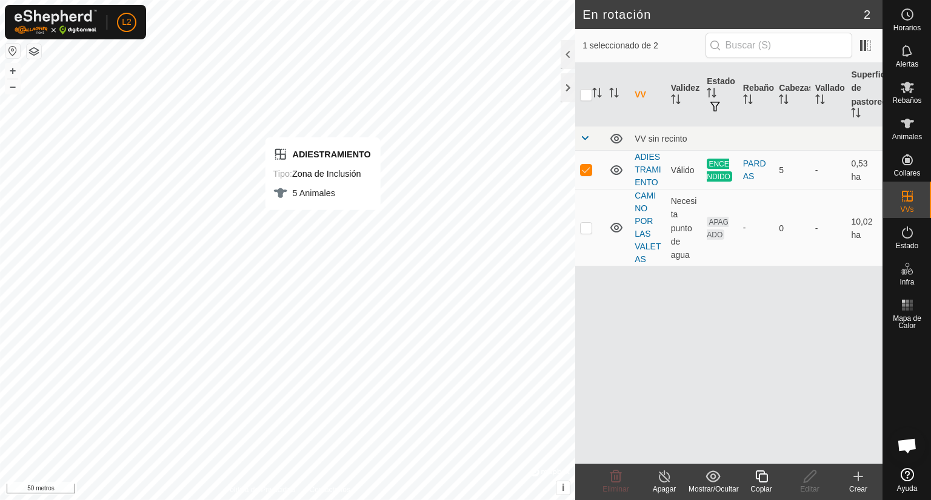
checkbox input "false"
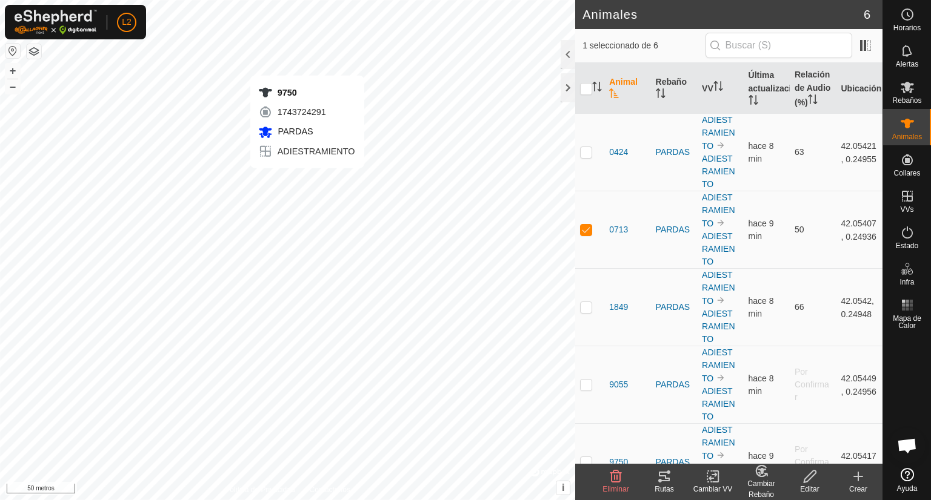
checkbox input "false"
checkbox input "true"
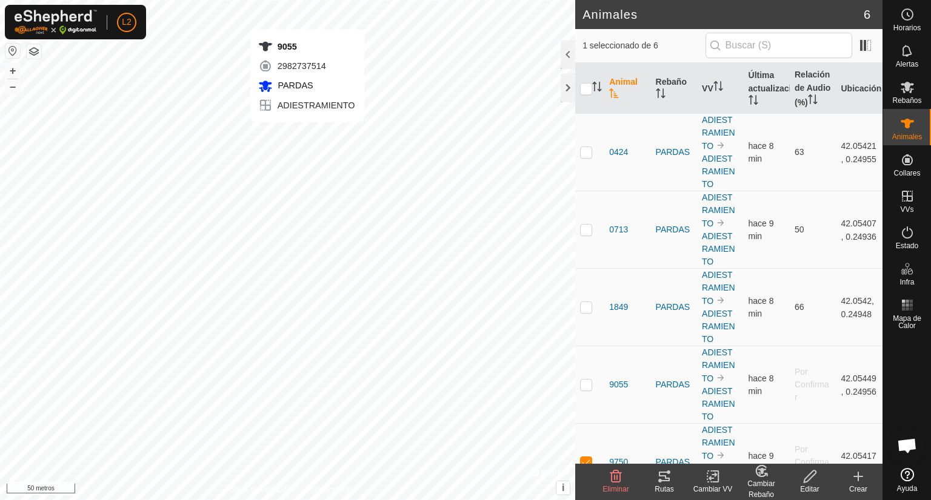
checkbox input "true"
checkbox input "false"
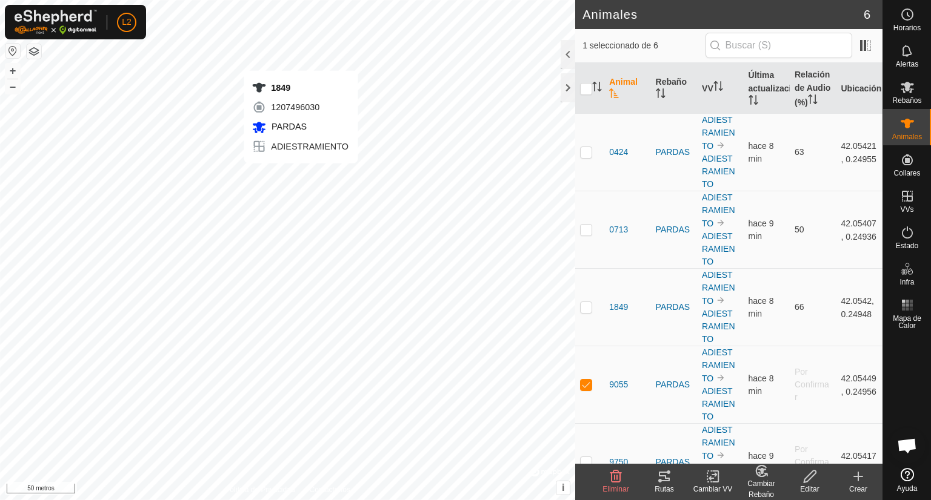
checkbox input "true"
checkbox input "false"
checkbox input "true"
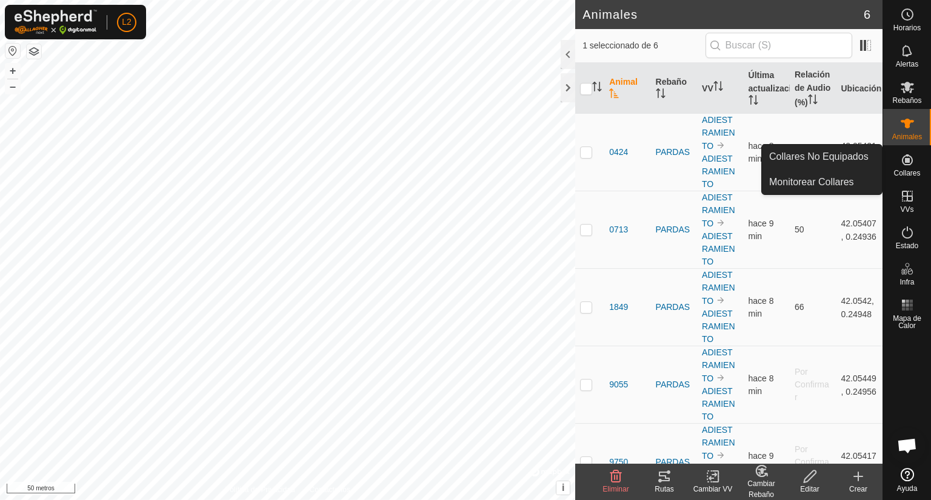
scroll to position [92, 0]
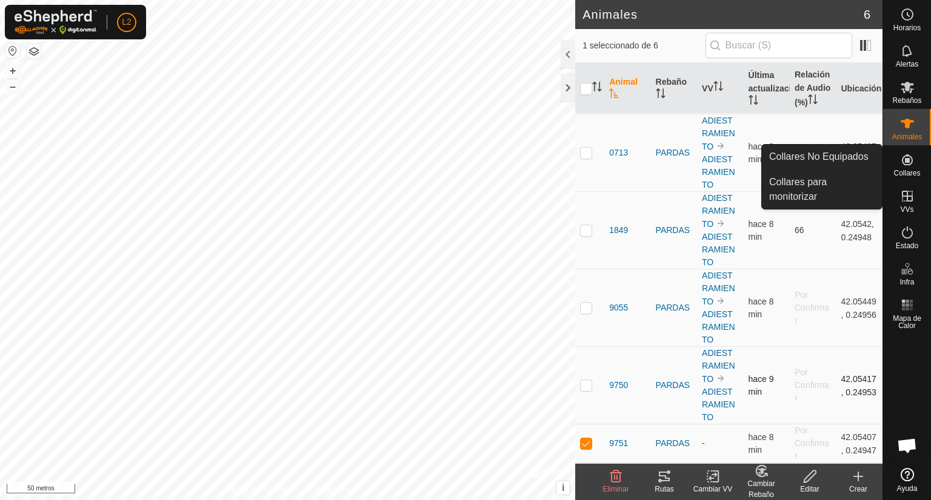
click at [584, 384] on p-checkbox at bounding box center [586, 386] width 12 height 10
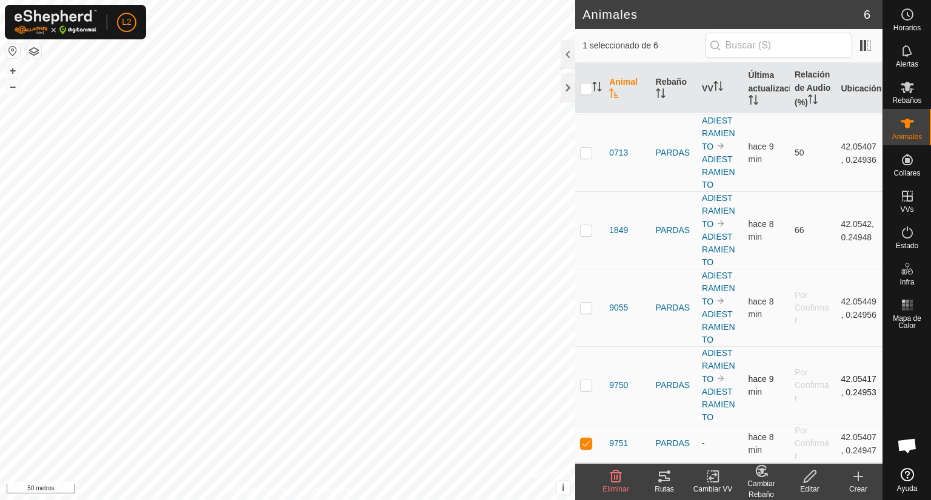
checkbox input "true"
click at [585, 299] on td at bounding box center [589, 309] width 29 height 78
checkbox input "true"
click at [584, 231] on p-checkbox at bounding box center [586, 230] width 12 height 10
checkbox input "true"
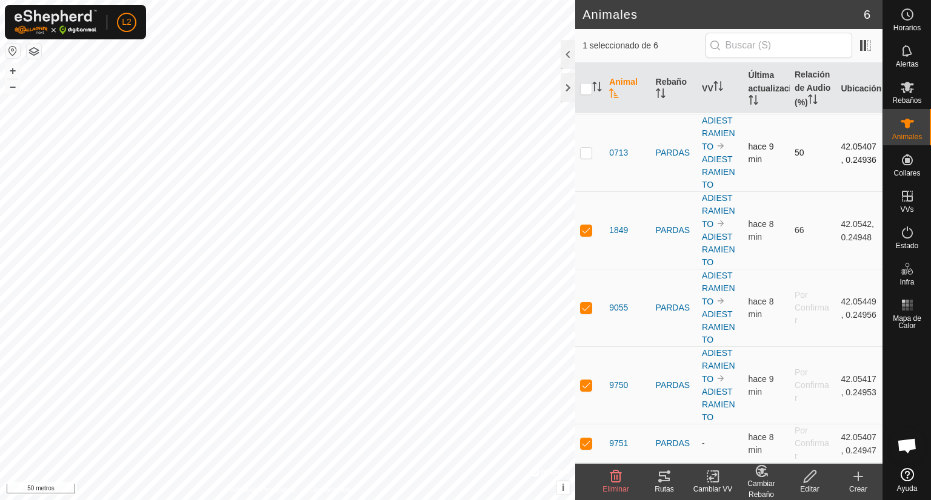
click at [582, 155] on p-checkbox at bounding box center [586, 153] width 12 height 10
checkbox input "true"
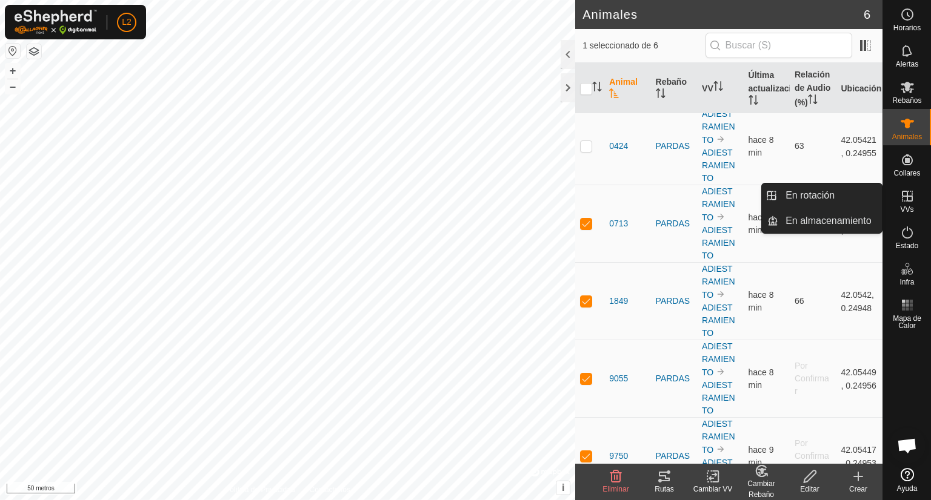
scroll to position [0, 0]
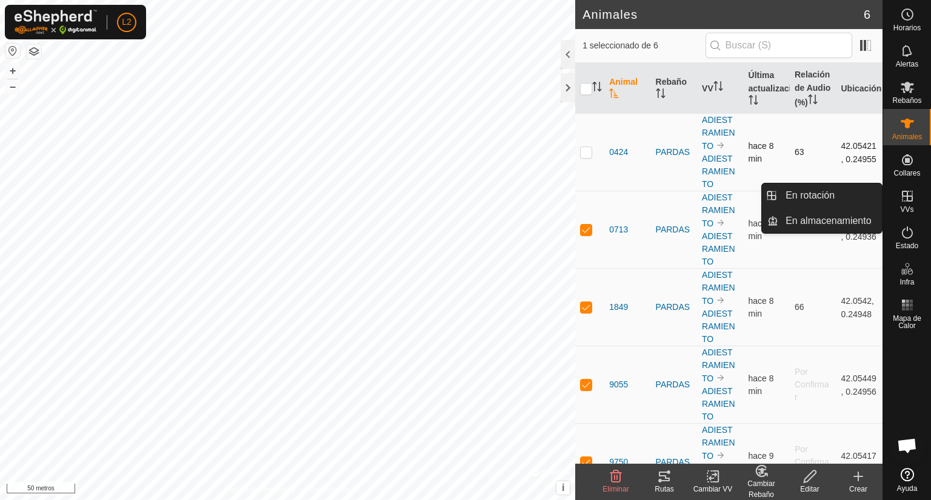
click at [587, 157] on p-checkbox at bounding box center [586, 152] width 12 height 10
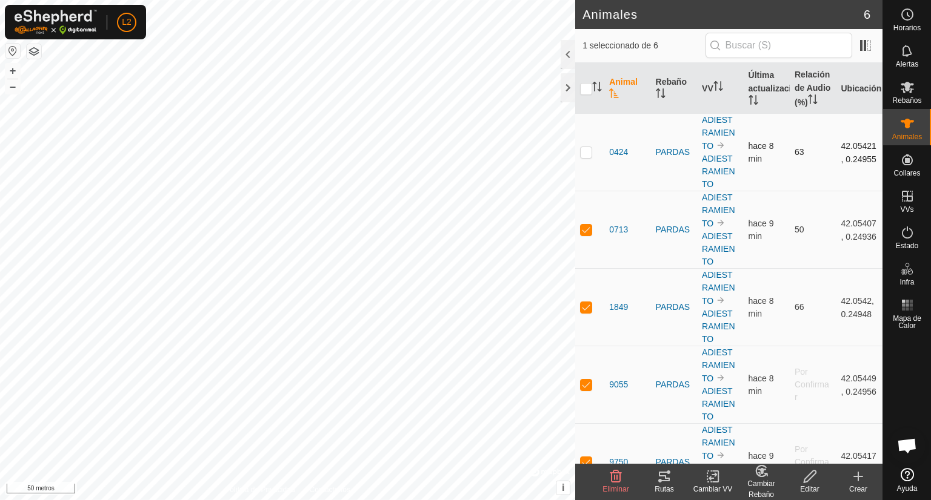
checkbox input "true"
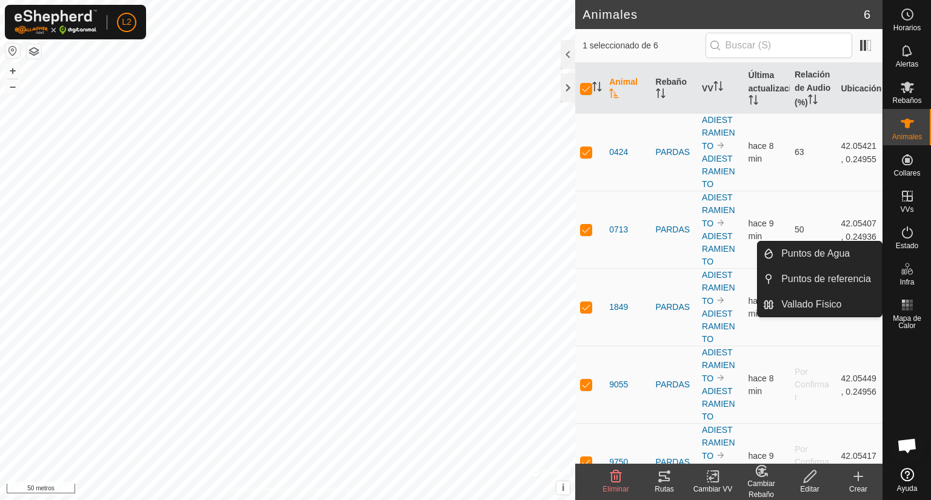
click at [613, 483] on icon at bounding box center [615, 477] width 15 height 15
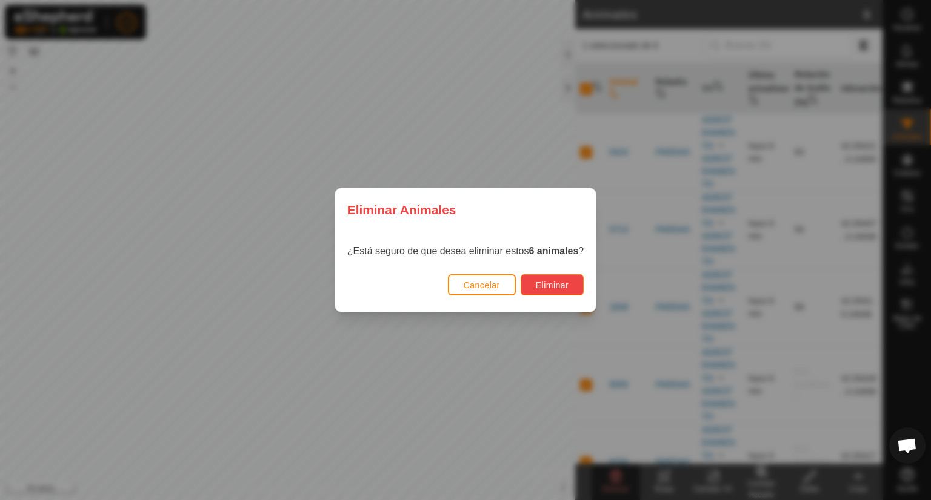
click at [547, 288] on font "Eliminar" at bounding box center [552, 286] width 33 height 10
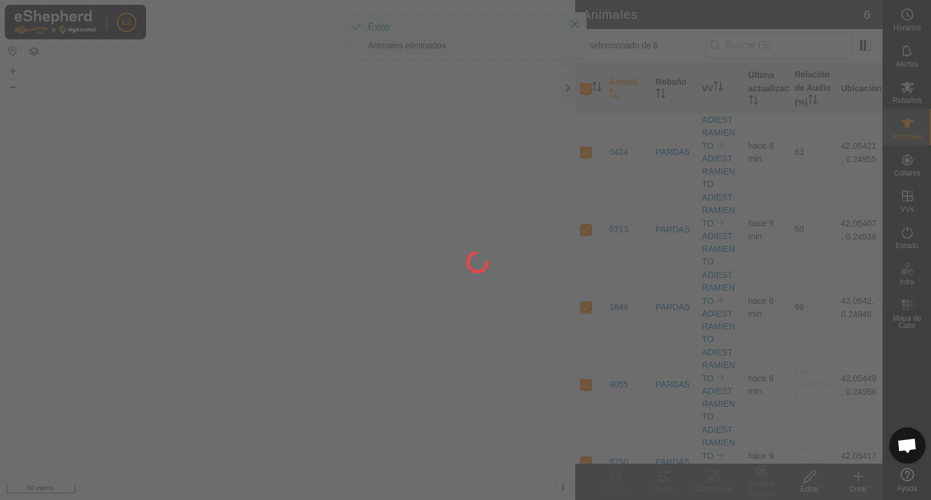
checkbox input "false"
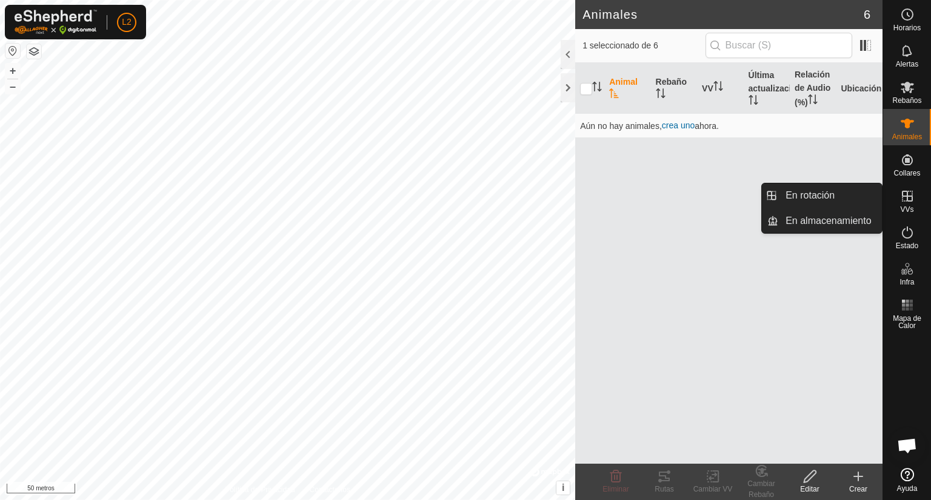
click at [908, 205] on font "VVs" at bounding box center [906, 209] width 13 height 8
click at [824, 197] on link "En rotación" at bounding box center [830, 196] width 104 height 24
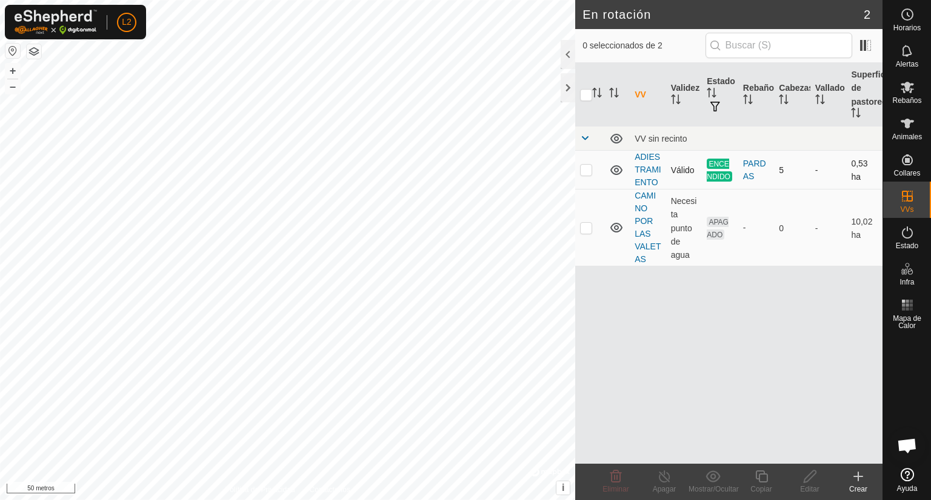
click at [585, 173] on p-checkbox at bounding box center [586, 170] width 12 height 10
checkbox input "true"
click at [667, 481] on line at bounding box center [664, 478] width 10 height 10
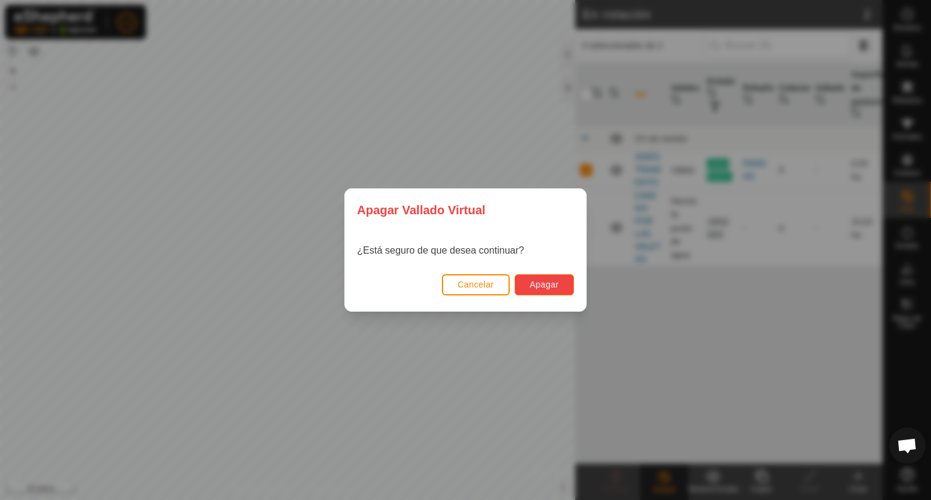
click at [533, 285] on font "Apagar" at bounding box center [544, 285] width 29 height 10
click at [543, 284] on font "Apagar" at bounding box center [544, 285] width 29 height 10
click at [476, 282] on font "Cancelar" at bounding box center [475, 285] width 36 height 10
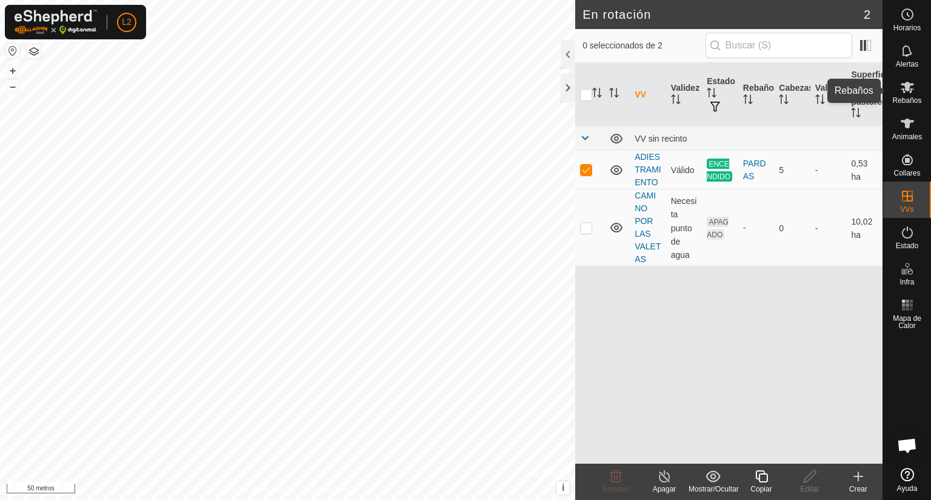
click at [911, 91] on icon at bounding box center [906, 88] width 13 height 12
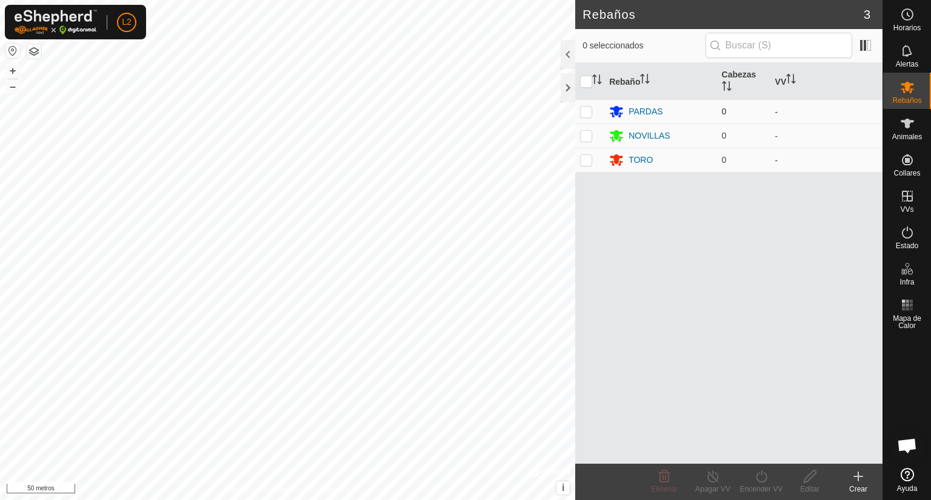
click at [584, 115] on p-checkbox at bounding box center [586, 112] width 12 height 10
checkbox input "true"
click at [900, 90] on icon at bounding box center [907, 87] width 15 height 15
click at [722, 110] on font "0" at bounding box center [724, 112] width 5 height 10
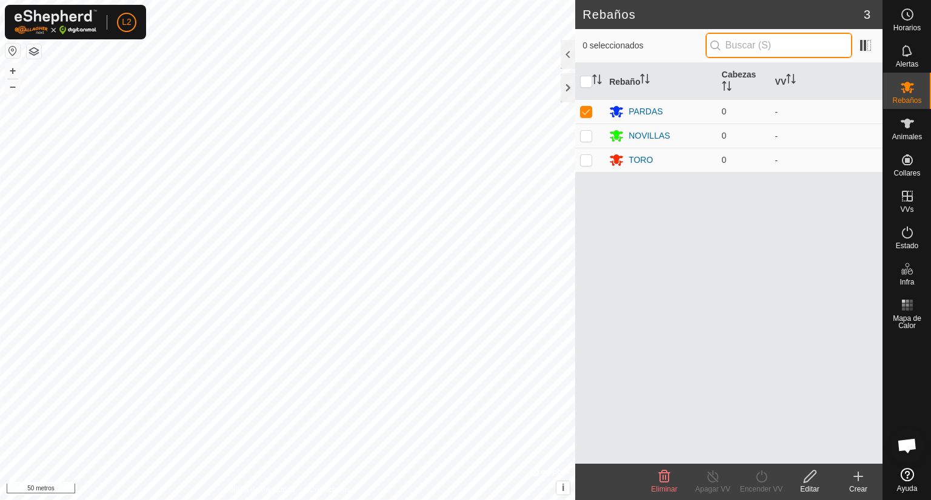
click at [812, 52] on input "text" at bounding box center [778, 45] width 147 height 25
click at [636, 114] on font "PARDAS" at bounding box center [645, 112] width 35 height 10
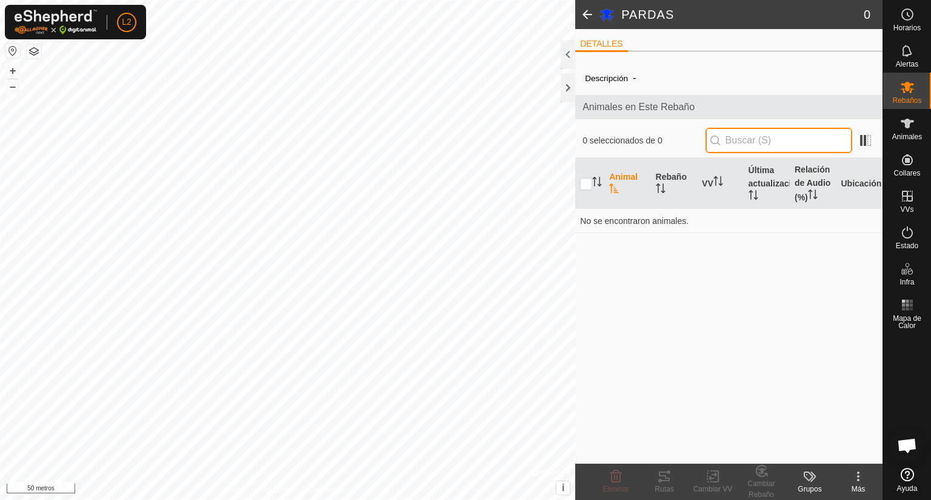
click at [741, 143] on input "text" at bounding box center [778, 140] width 147 height 25
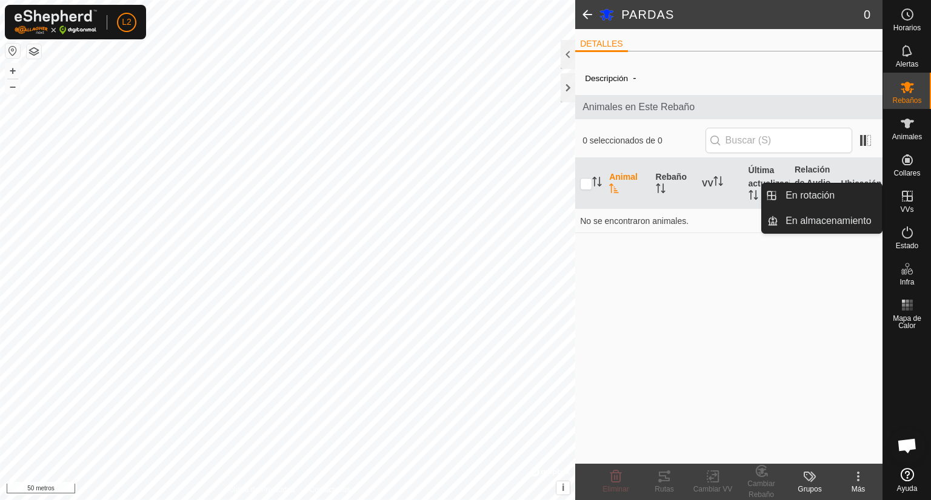
click at [906, 197] on icon at bounding box center [907, 196] width 11 height 11
click at [845, 198] on link "En rotación" at bounding box center [830, 196] width 104 height 24
